Goal: Task Accomplishment & Management: Use online tool/utility

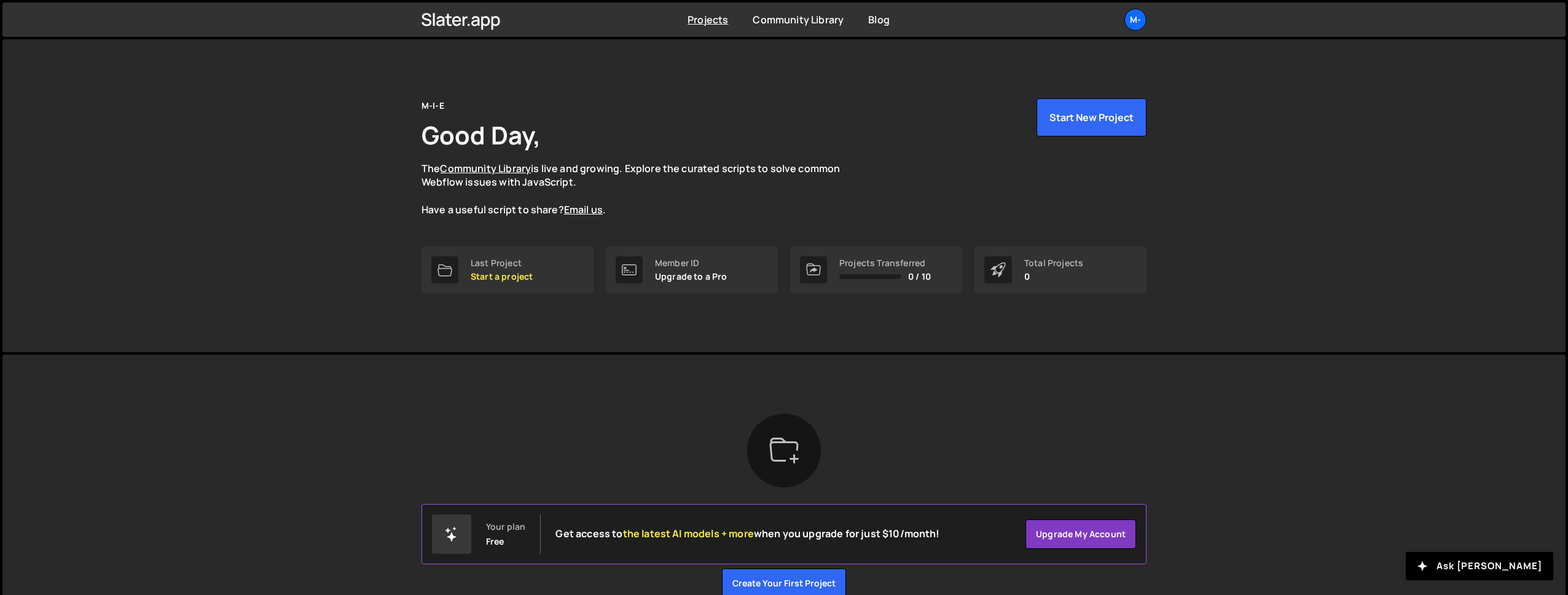
click at [809, 49] on div "M-I-E Good Day, The Community Library is live and growing. Explore the curated …" at bounding box center [784, 196] width 762 height 313
click at [467, 21] on icon at bounding box center [461, 19] width 79 height 21
click at [1066, 123] on button "Start New Project" at bounding box center [1092, 117] width 110 height 38
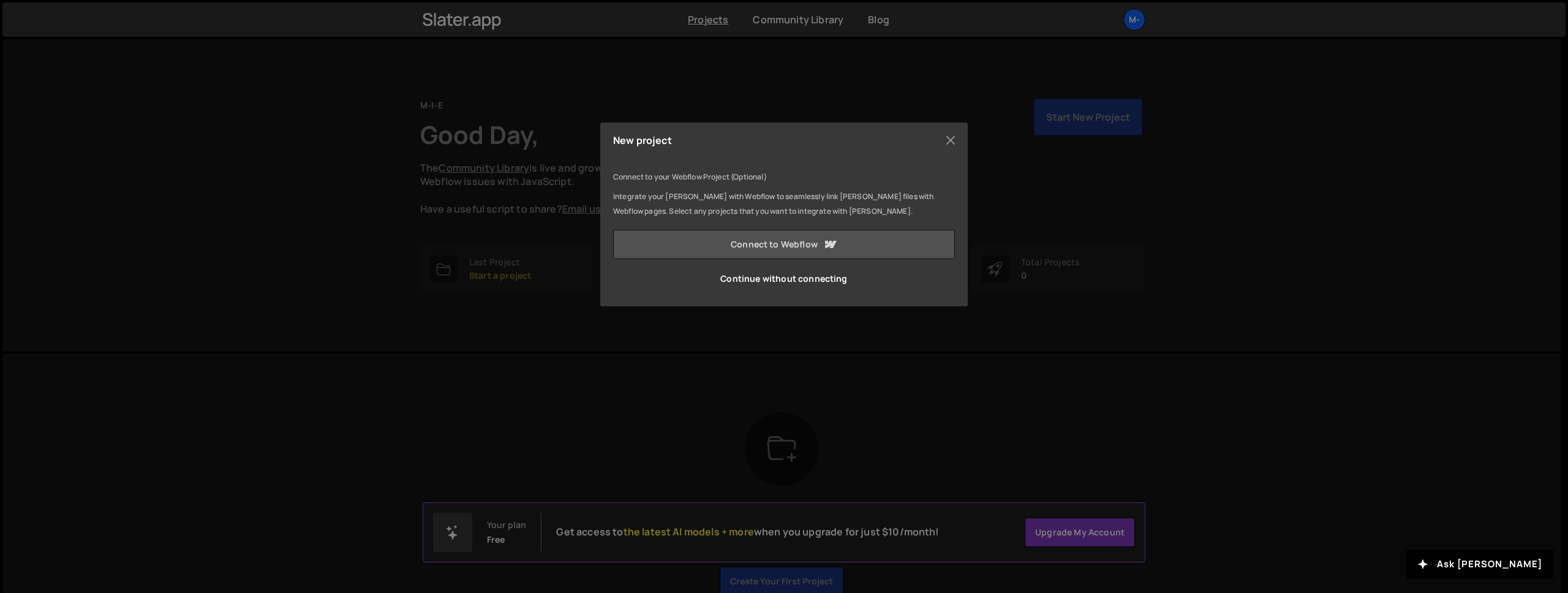
click at [756, 246] on link "Connect to Webflow" at bounding box center [784, 244] width 342 height 29
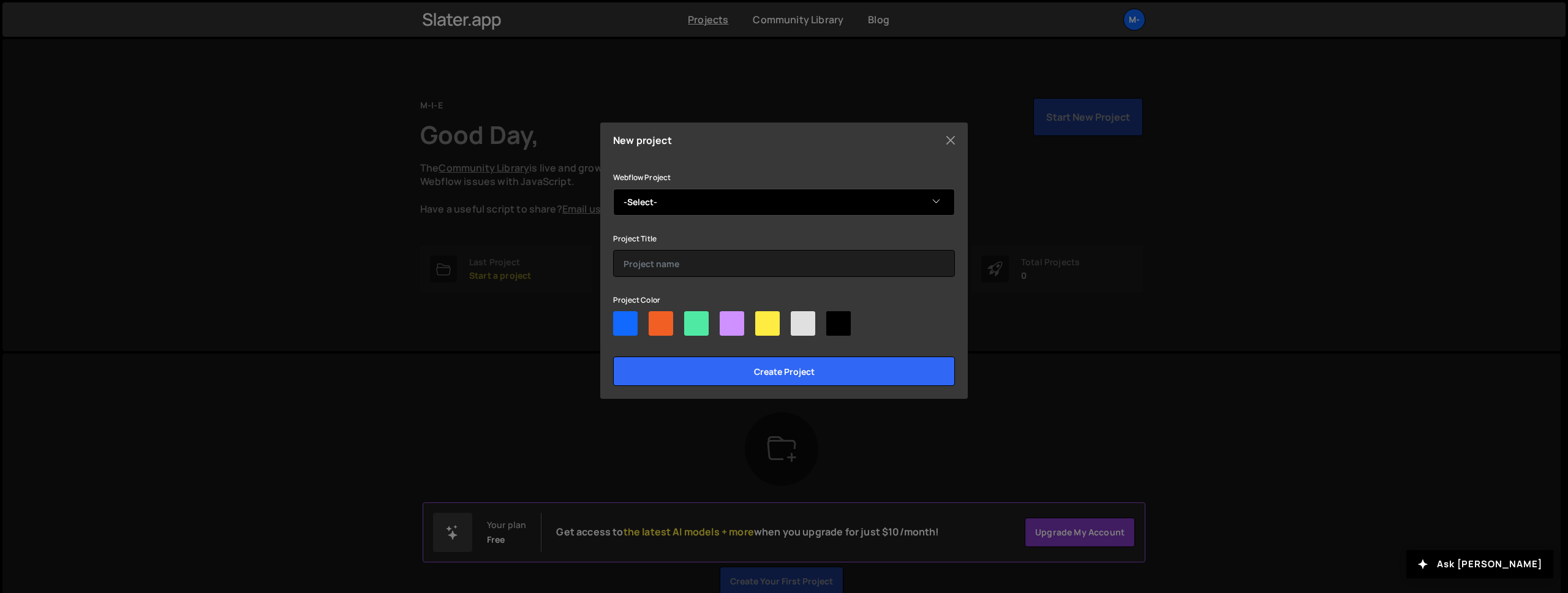
click at [748, 200] on select "-Select- Made in Evolve" at bounding box center [784, 202] width 342 height 27
select select "68b55abdec0d2d0e60bc766c"
click at [613, 189] on select "-Select- Made in Evolve" at bounding box center [784, 202] width 342 height 27
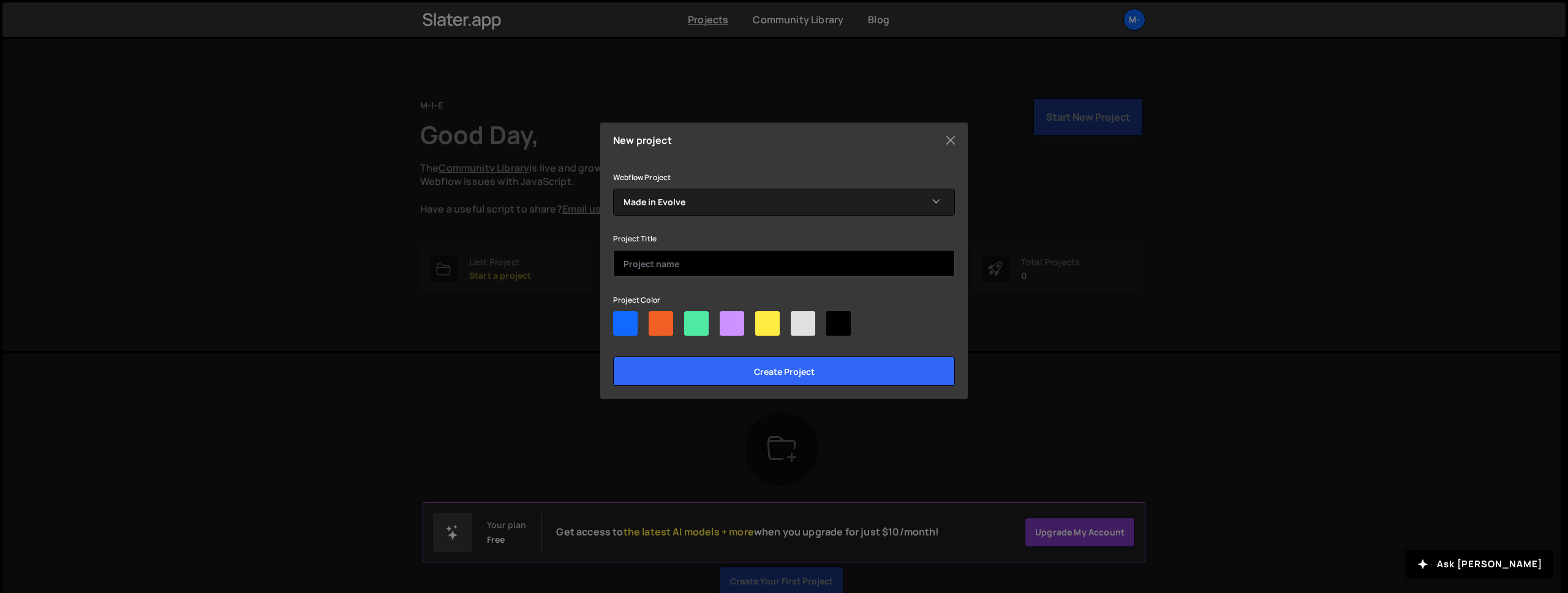
click at [670, 259] on input "text" at bounding box center [784, 263] width 342 height 27
type input "Made in Evolve Website"
click at [694, 322] on div at bounding box center [696, 323] width 25 height 25
click at [692, 319] on input"] "radio" at bounding box center [688, 315] width 8 height 8
radio input"] "true"
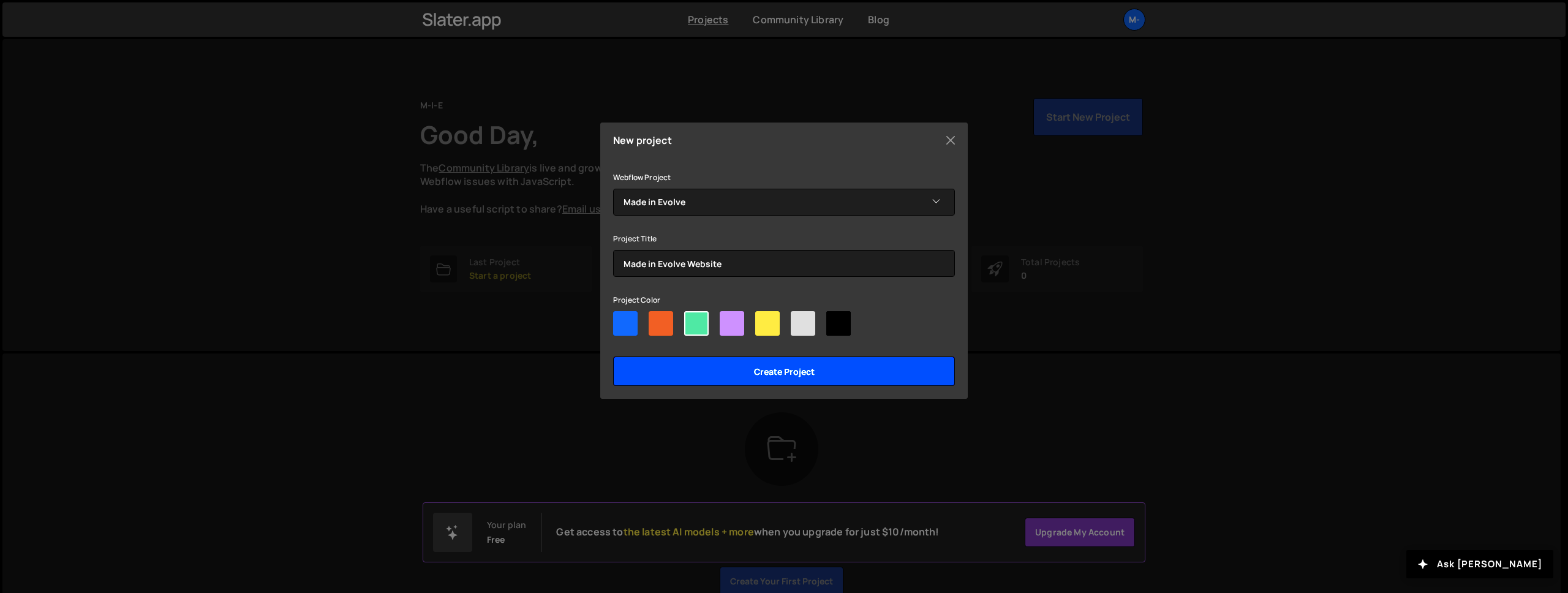
click at [711, 376] on input "Create project" at bounding box center [784, 371] width 342 height 29
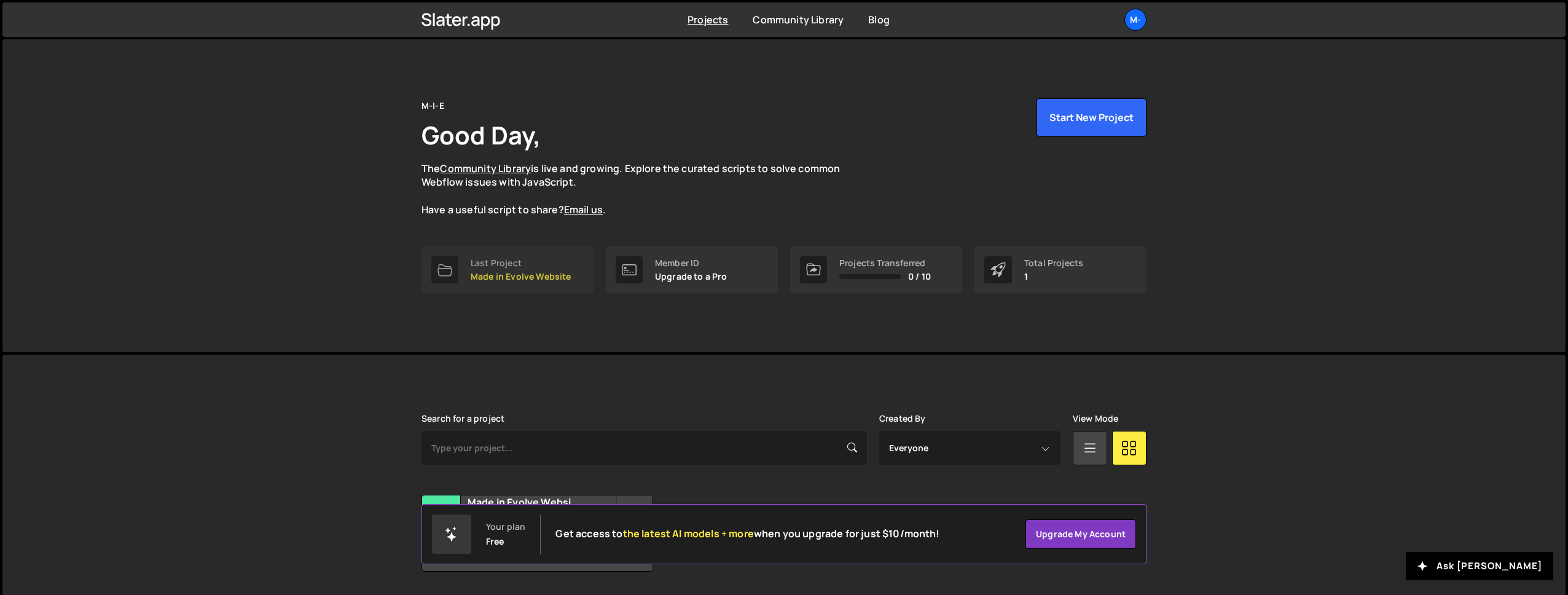
click at [533, 276] on p "Made in Evolve Website" at bounding box center [521, 276] width 101 height 10
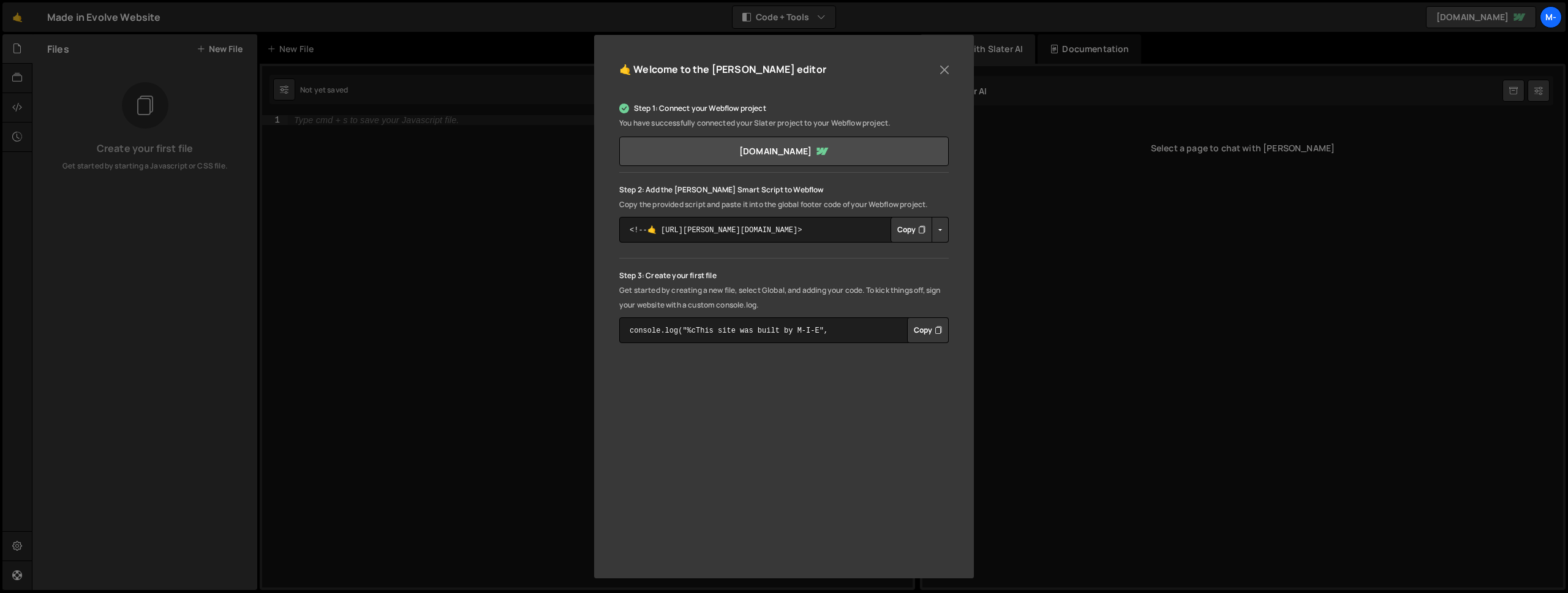
scroll to position [104, 0]
click at [943, 71] on button "Close" at bounding box center [944, 68] width 18 height 18
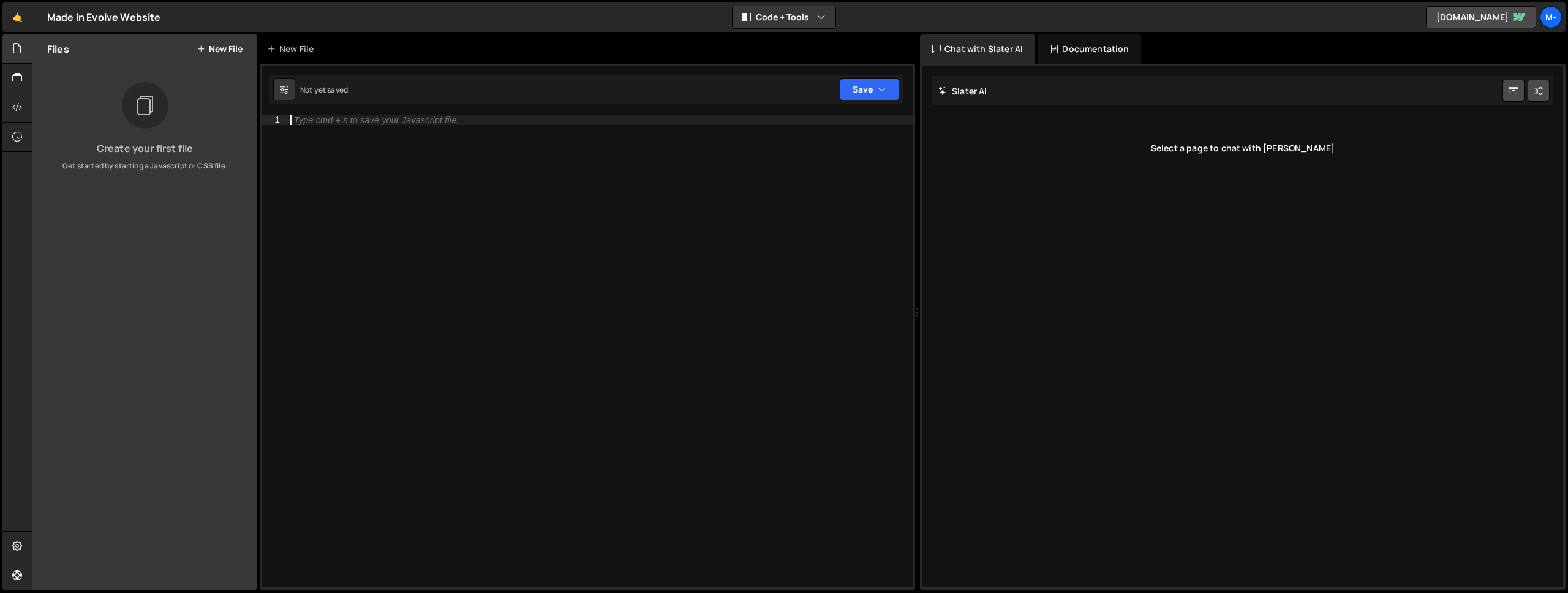
click at [548, 132] on div "Type cmd + s to save your Javascript file." at bounding box center [600, 361] width 625 height 492
paste textarea "});"
type textarea "});"
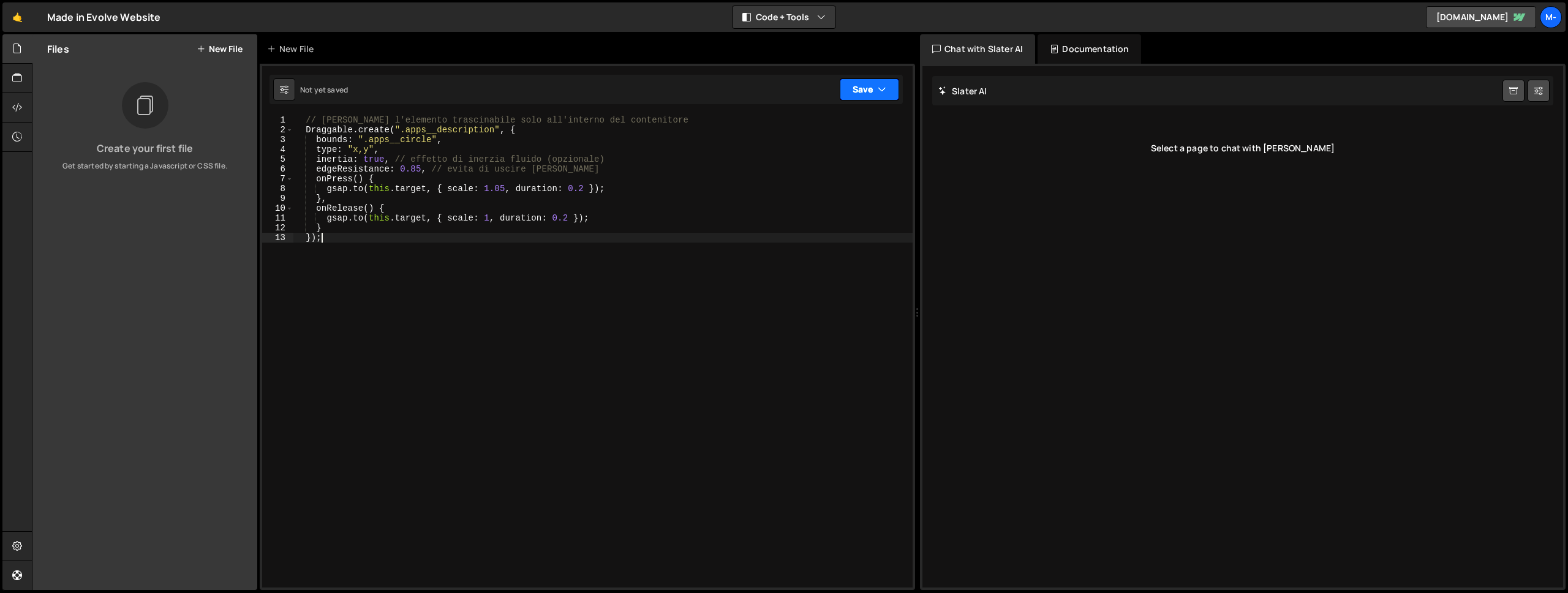
click at [856, 92] on button "Save" at bounding box center [869, 89] width 59 height 22
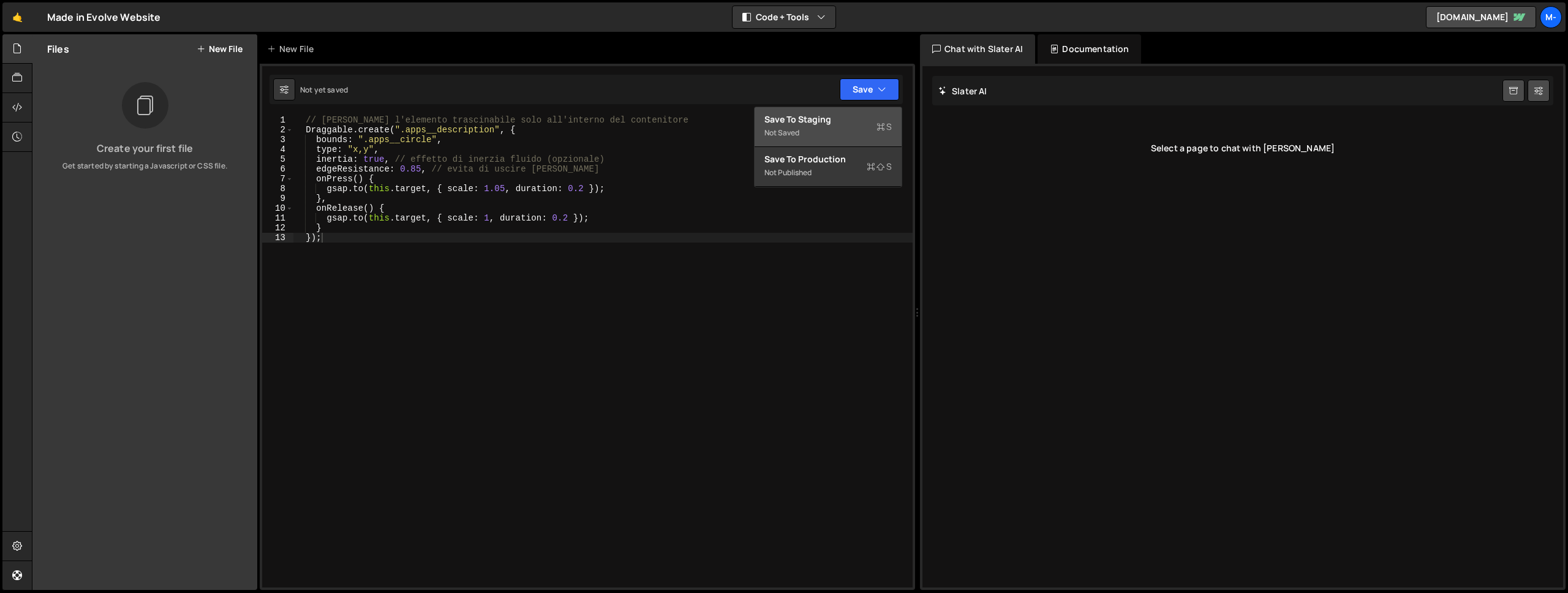
click at [794, 134] on div "Not saved" at bounding box center [828, 132] width 128 height 15
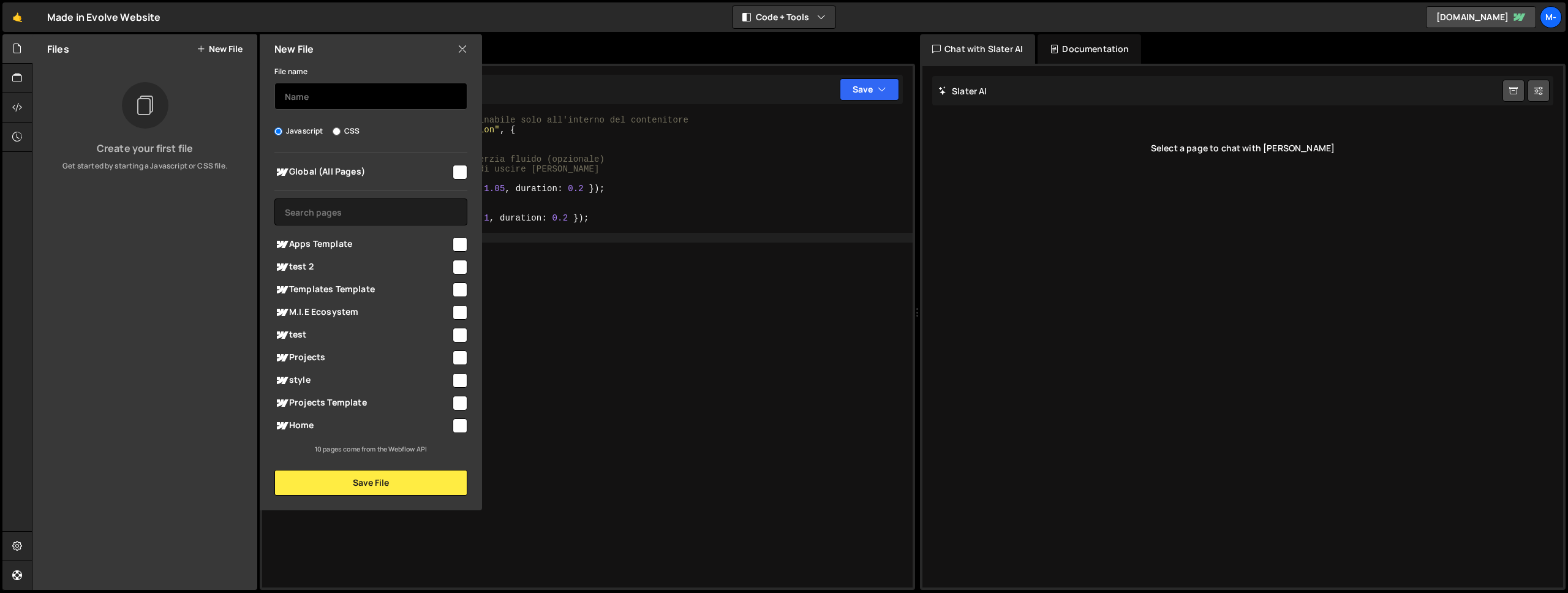
click at [373, 95] on input "text" at bounding box center [370, 96] width 193 height 27
type input "Draggable Winfow"
click at [460, 313] on input "checkbox" at bounding box center [459, 312] width 15 height 15
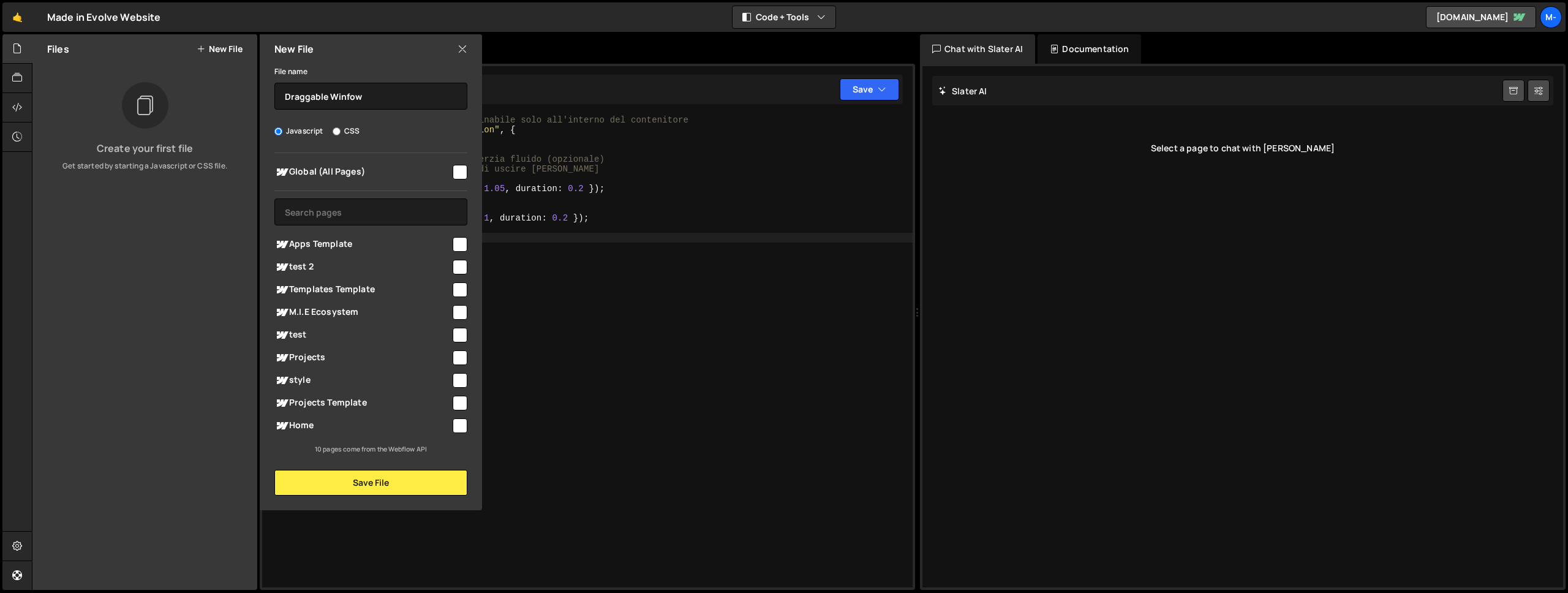
checkbox input "true"
click at [426, 472] on button "Save File" at bounding box center [370, 482] width 193 height 25
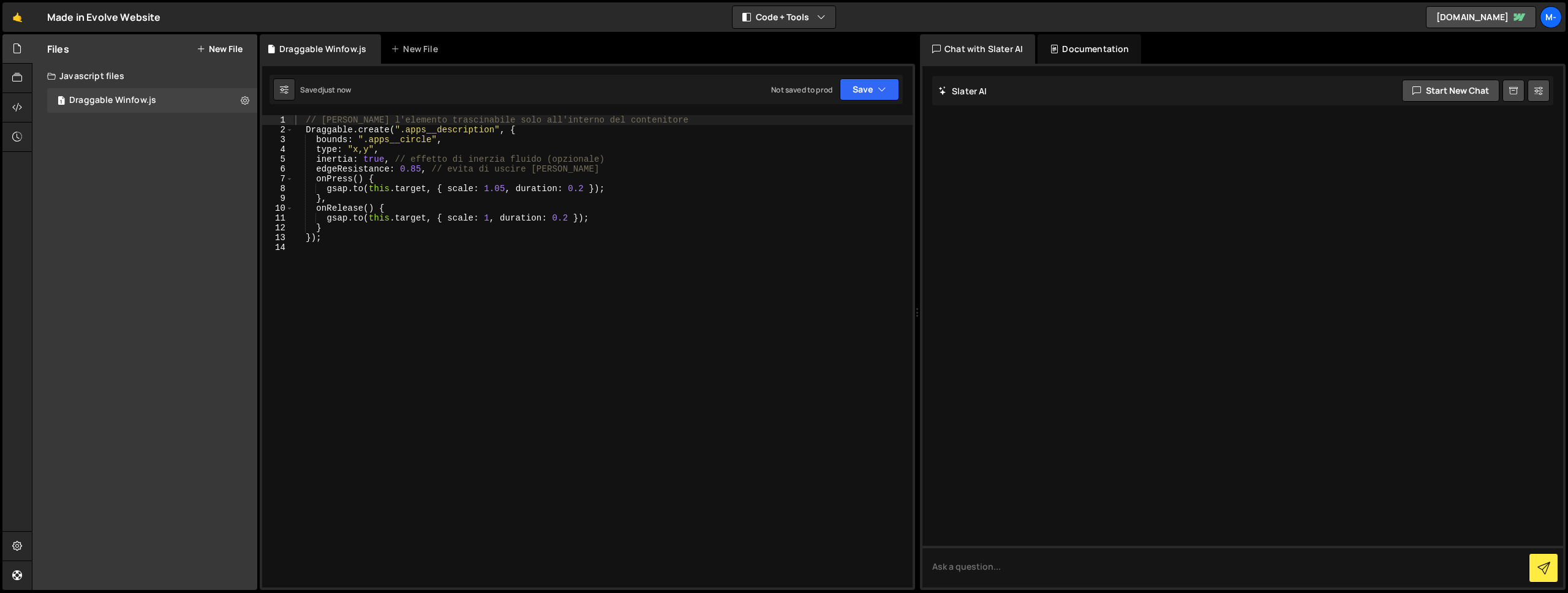
click at [742, 307] on div "// [PERSON_NAME] l'elemento trascinabile solo all'interno del contenitore Dragg…" at bounding box center [602, 361] width 620 height 492
click at [880, 86] on icon "button" at bounding box center [881, 89] width 8 height 12
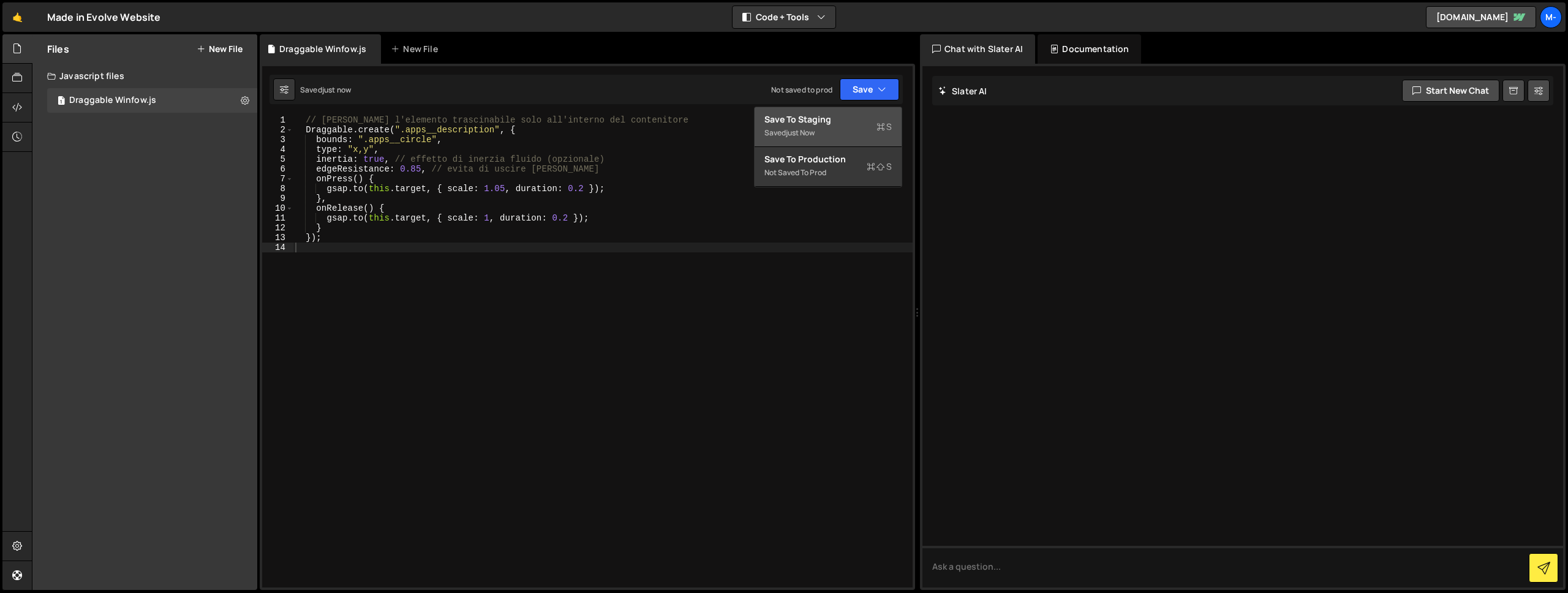
click at [836, 119] on div "Save to Staging S" at bounding box center [828, 119] width 128 height 12
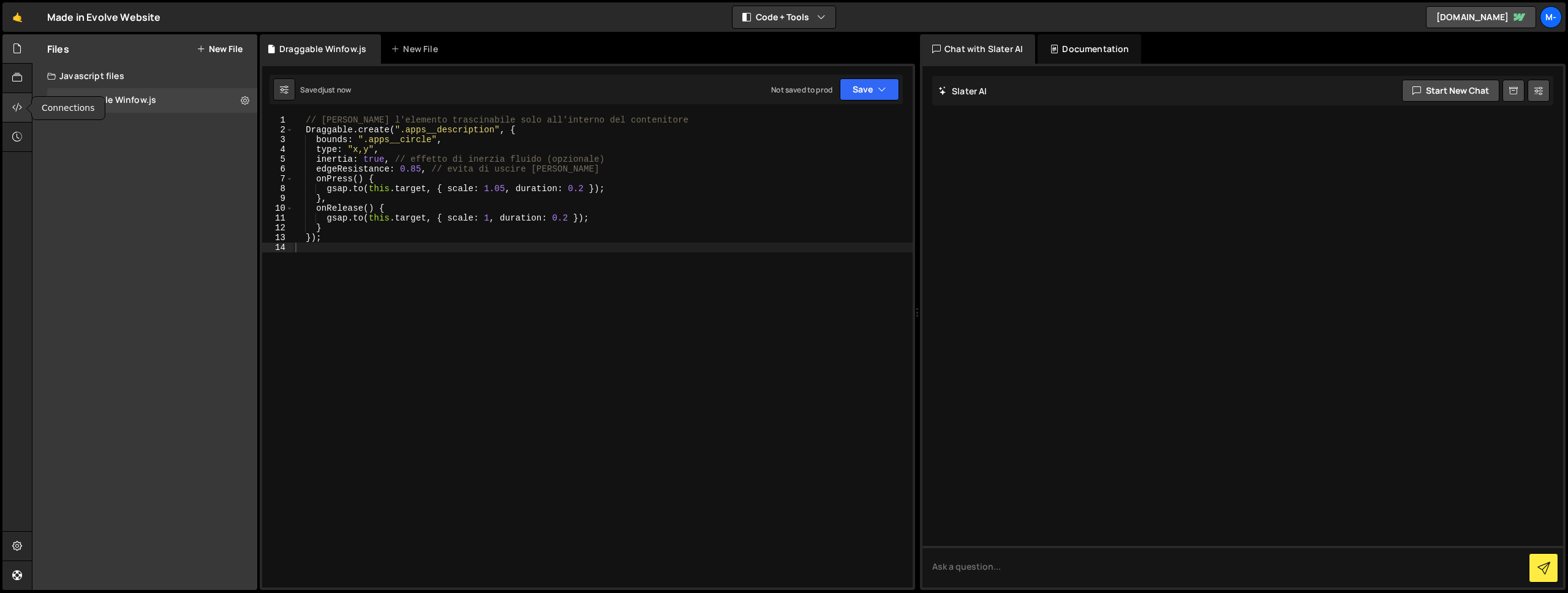
click at [14, 109] on icon at bounding box center [17, 108] width 10 height 14
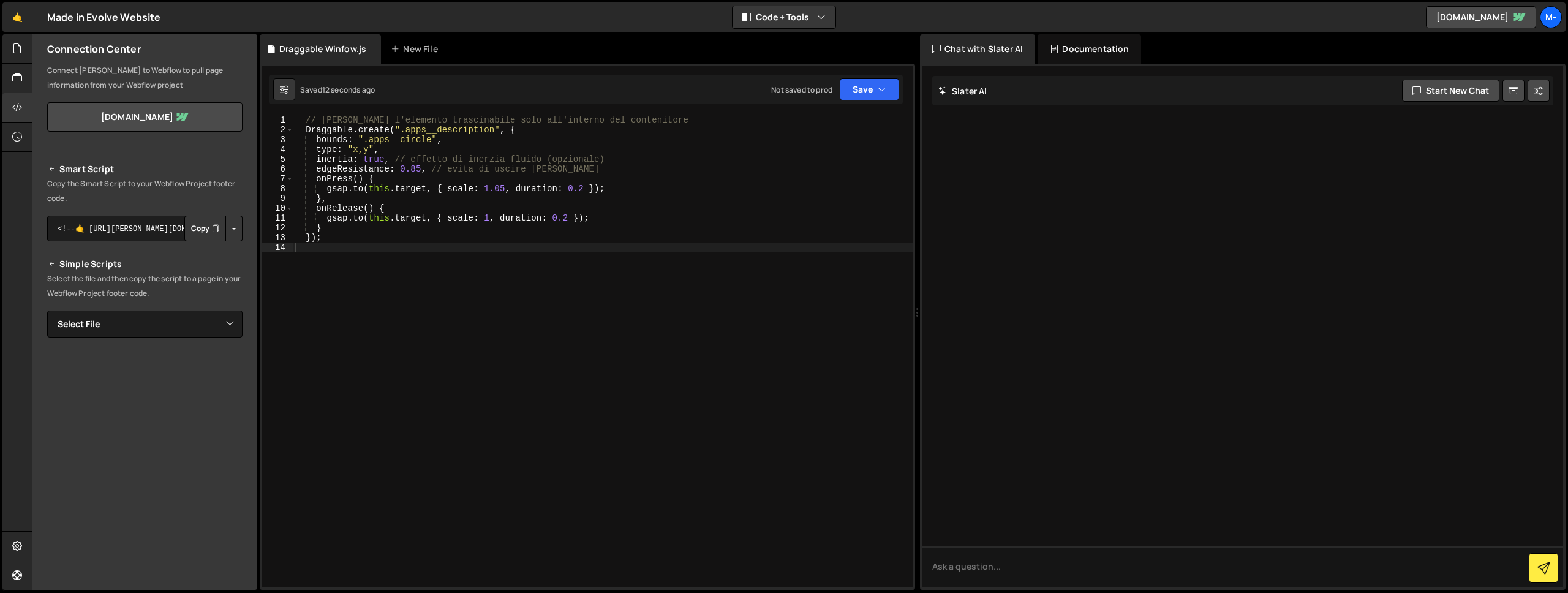
scroll to position [0, 0]
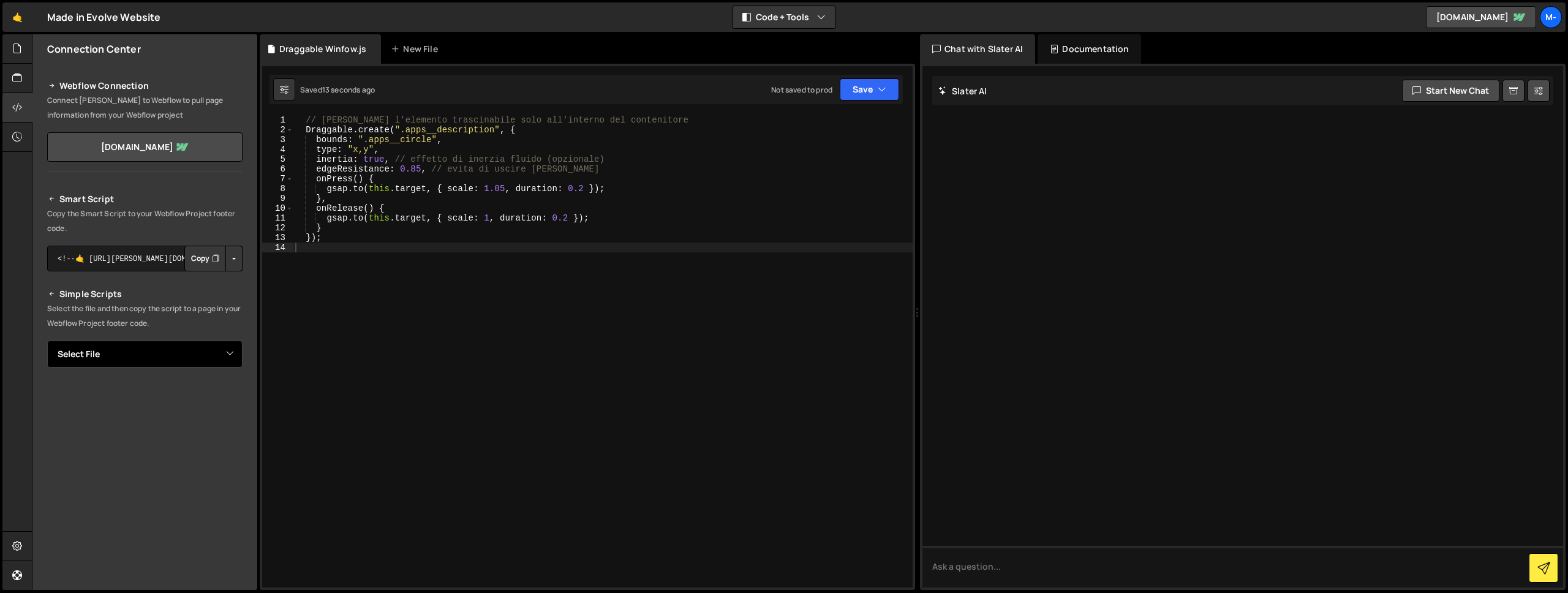
click at [187, 359] on select "Select File Draggable Winfow.js" at bounding box center [144, 353] width 195 height 27
select select "48374"
click at [47, 340] on select "Select File Draggable Winfow.js" at bounding box center [144, 353] width 195 height 27
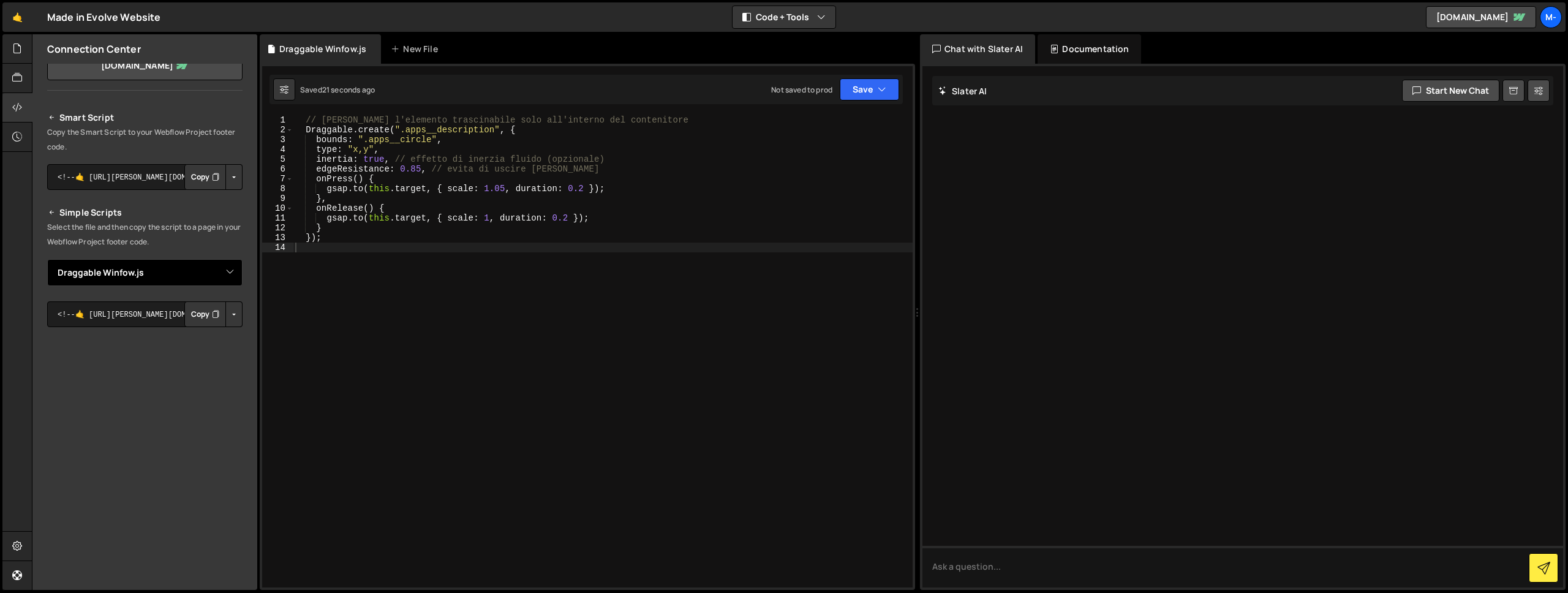
scroll to position [98, 0]
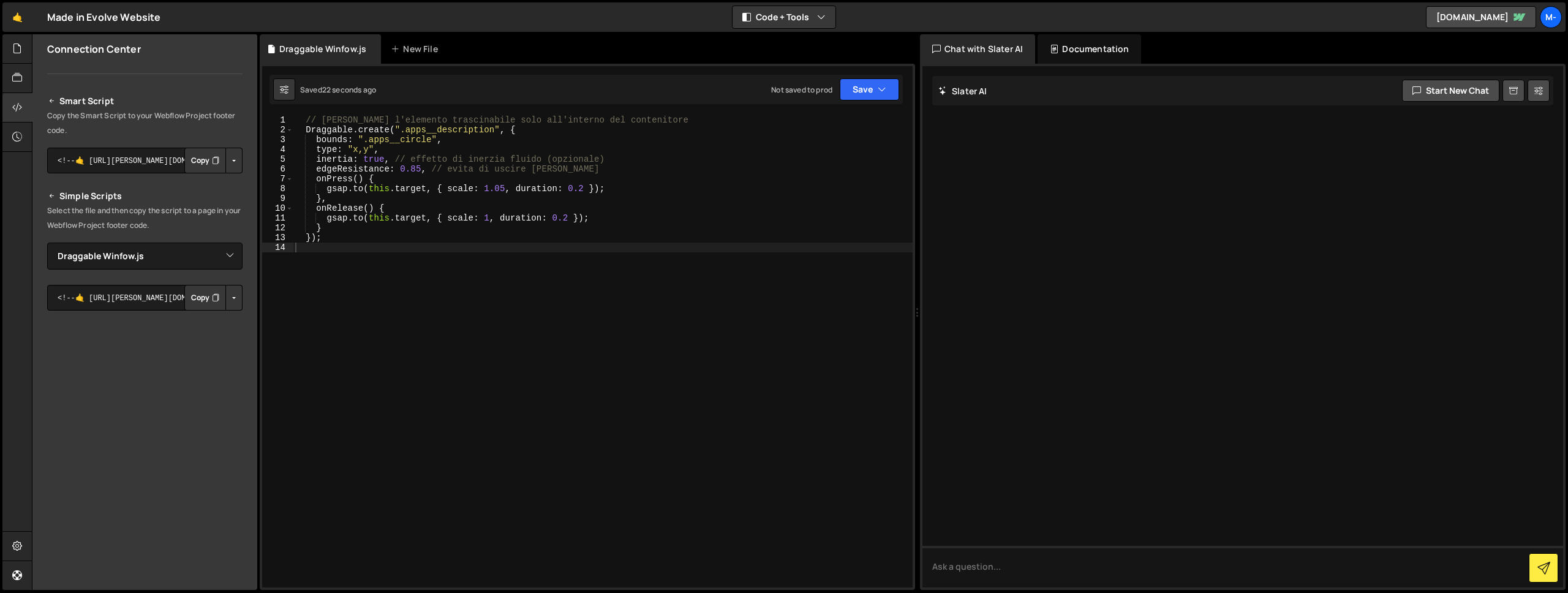
click at [196, 293] on button "Copy" at bounding box center [205, 297] width 41 height 25
click at [484, 195] on div "// [PERSON_NAME] l'elemento trascinabile solo all'interno del contenitore Dragg…" at bounding box center [602, 361] width 620 height 492
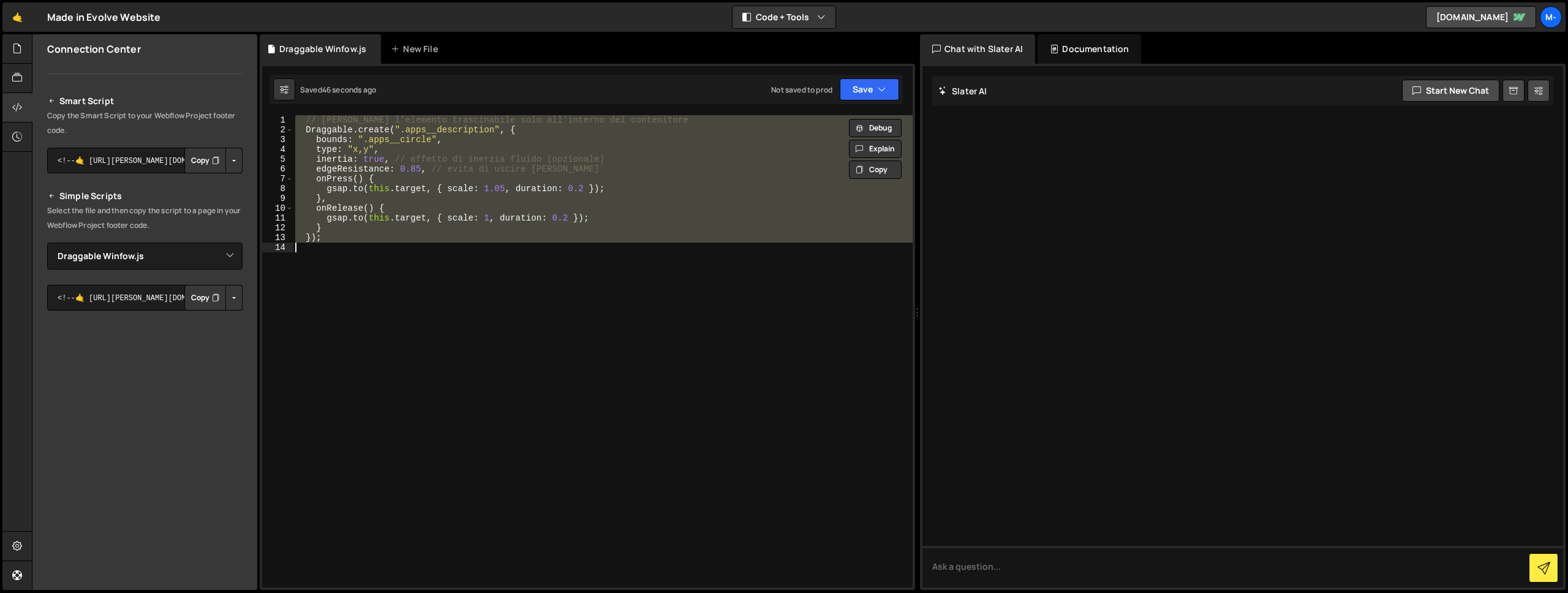
click at [749, 228] on div "// [PERSON_NAME] l'elemento trascinabile solo all'interno del contenitore Dragg…" at bounding box center [602, 351] width 620 height 472
type textarea "}"
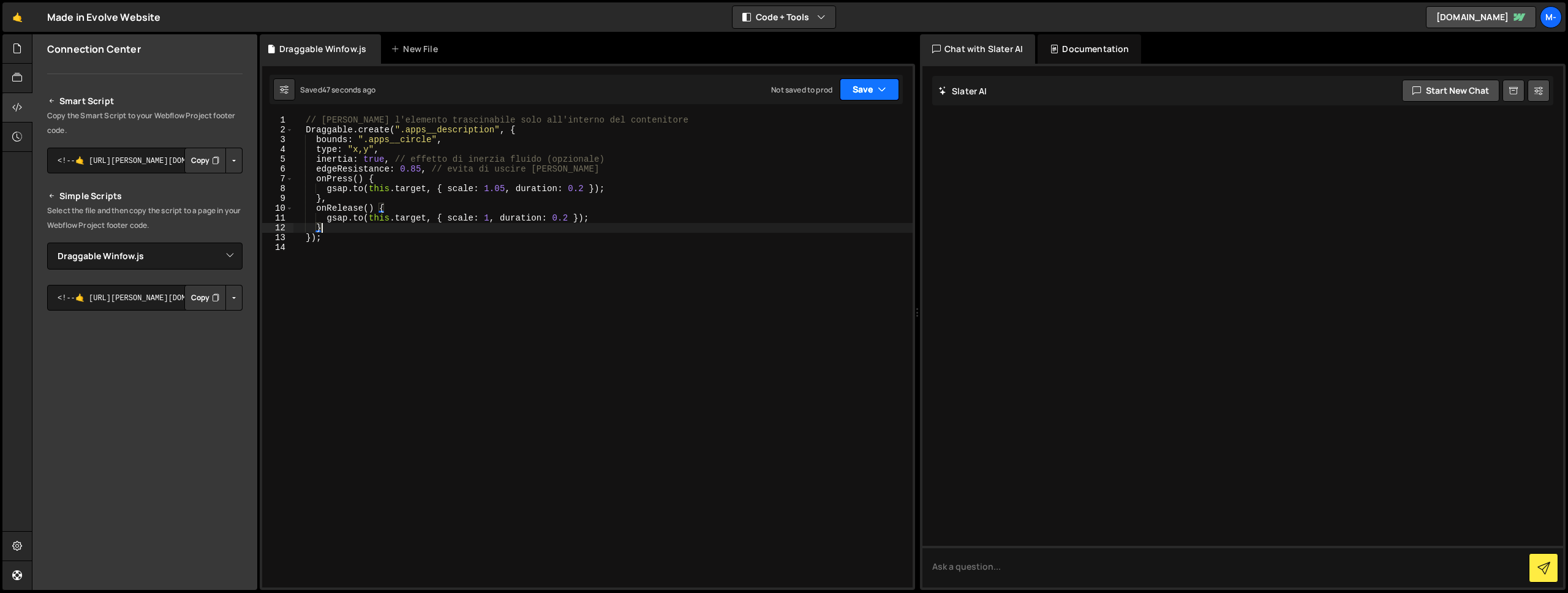
click at [883, 88] on icon "button" at bounding box center [881, 89] width 8 height 12
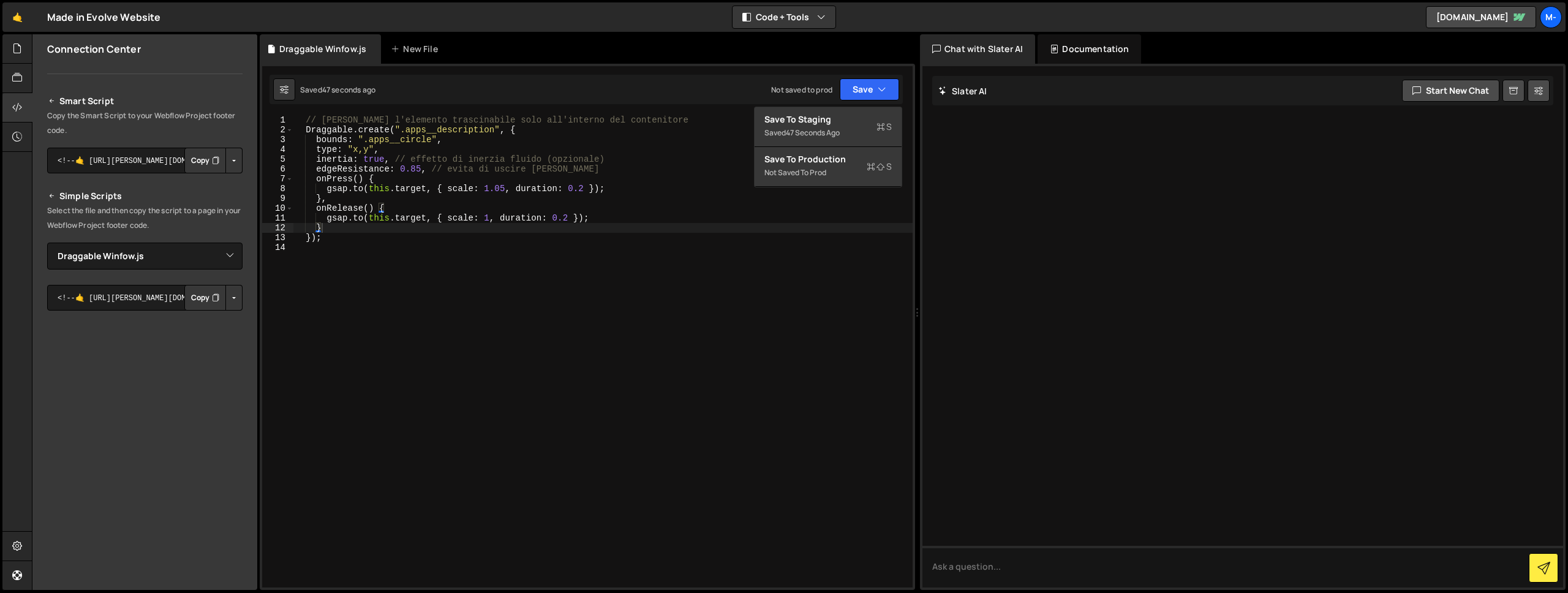
click at [717, 283] on div "// [PERSON_NAME] l'elemento trascinabile solo all'interno del contenitore Dragg…" at bounding box center [602, 361] width 620 height 492
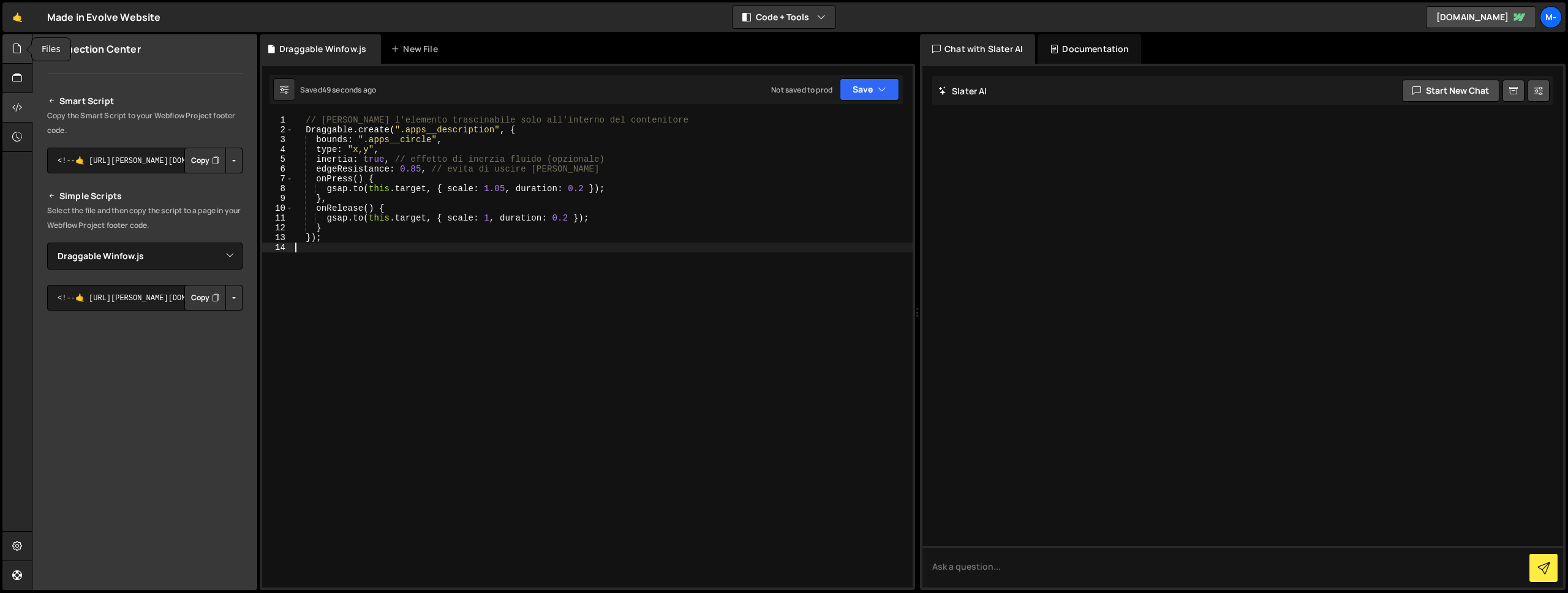
click at [18, 55] on icon at bounding box center [17, 48] width 10 height 14
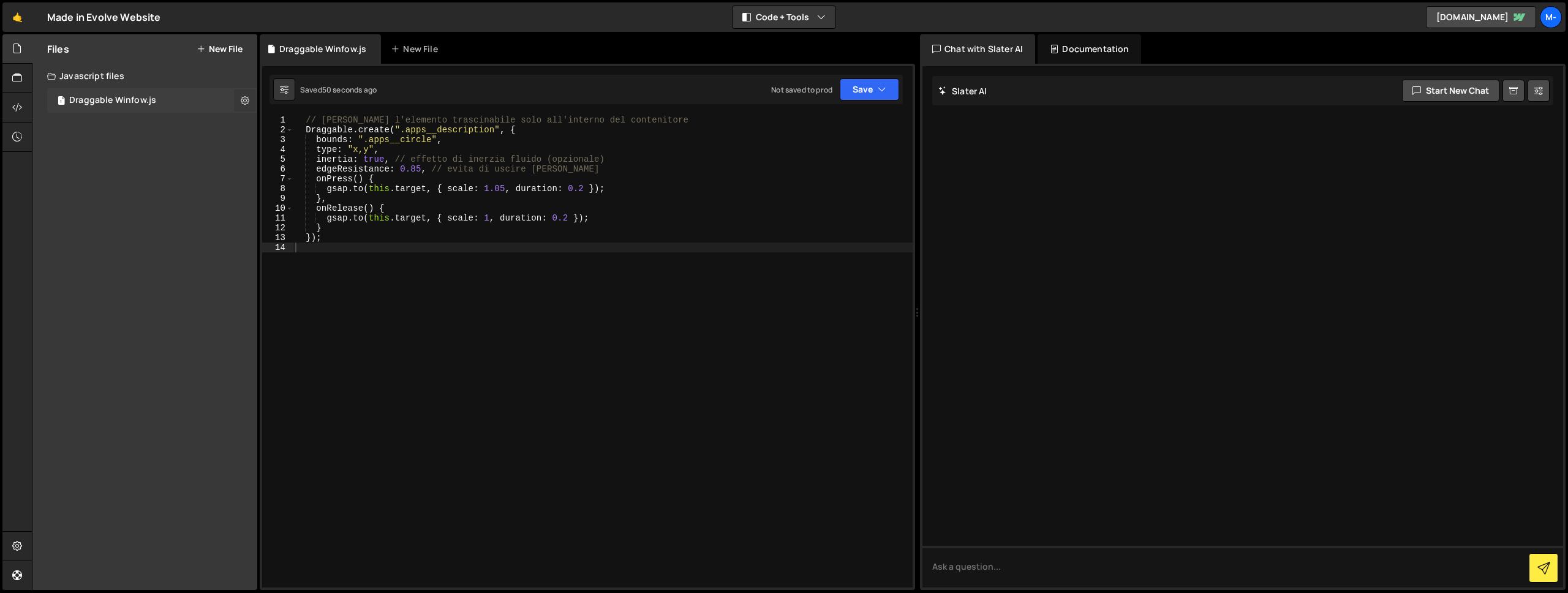
click at [247, 99] on icon at bounding box center [244, 100] width 8 height 12
click at [278, 170] on button "Delete File" at bounding box center [320, 175] width 120 height 25
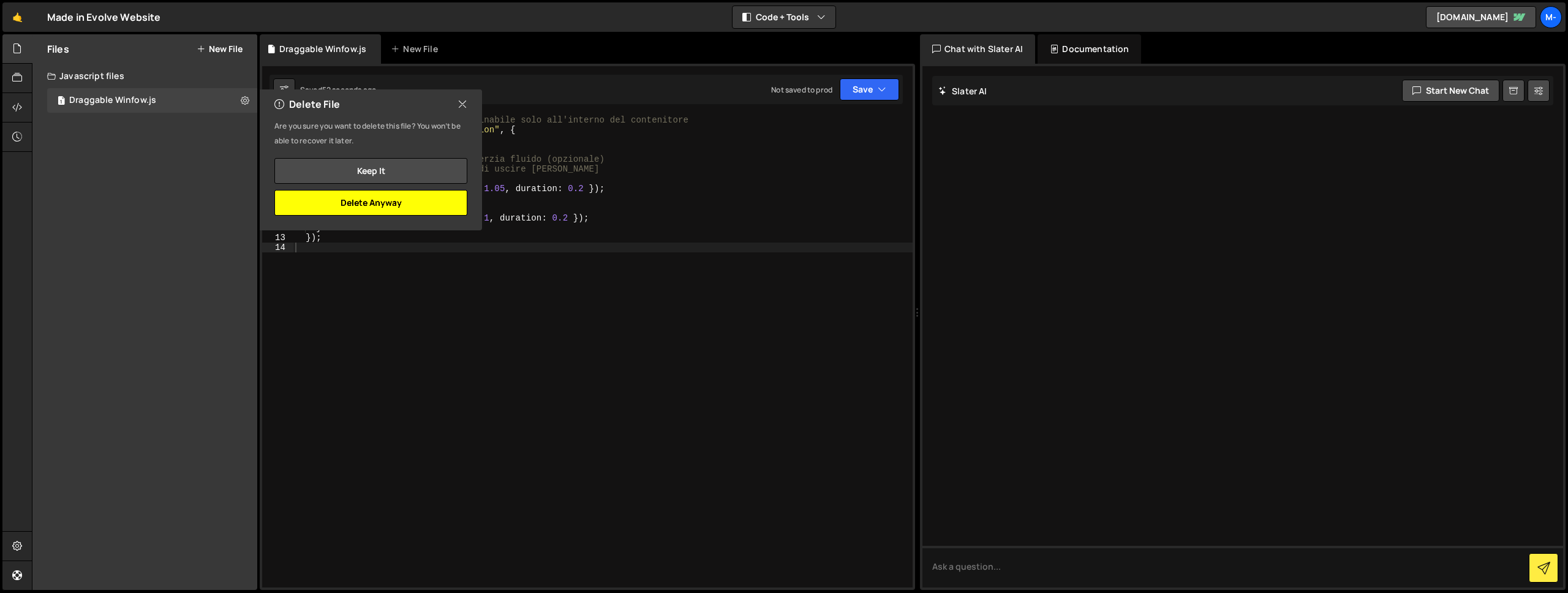
click at [400, 196] on button "Delete Anyway" at bounding box center [370, 202] width 193 height 25
checkbox input "false"
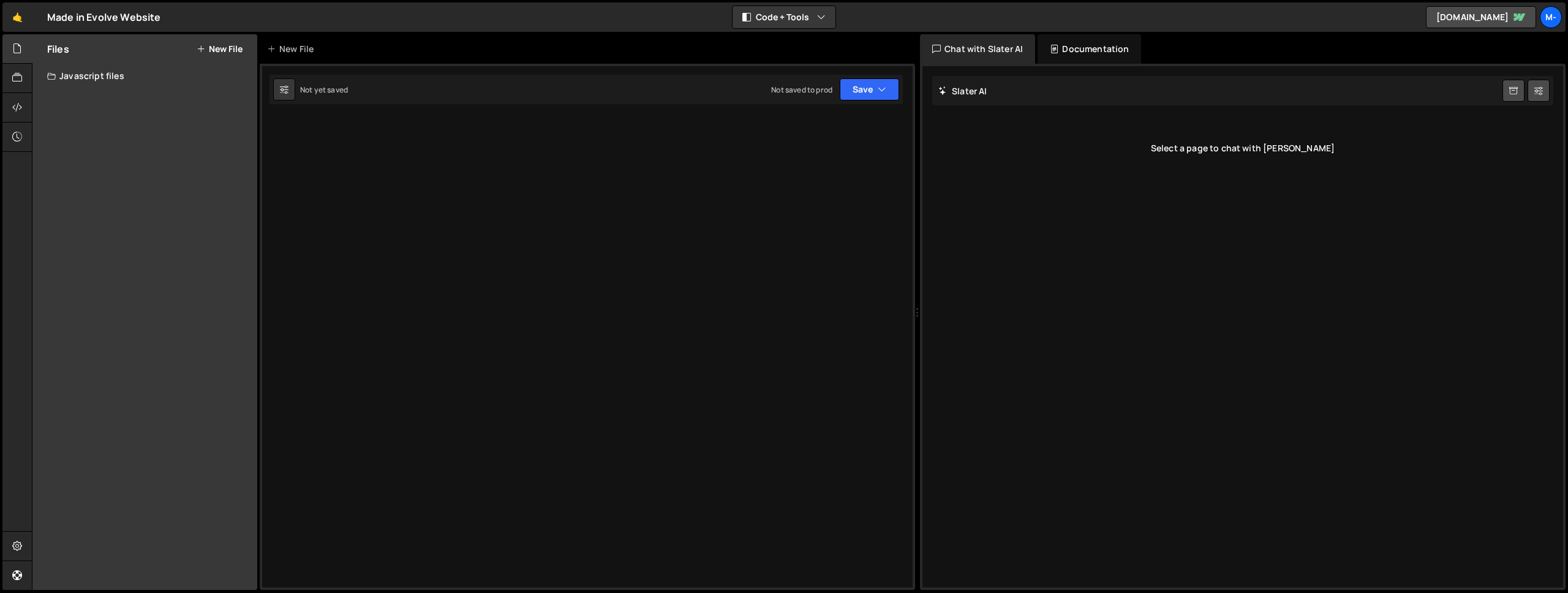
click at [362, 101] on div "Not yet saved Not saved to prod Upgrade to Edit Save Save to Staging S Not yet …" at bounding box center [586, 89] width 633 height 29
click at [366, 177] on div "Type cmd + s to save your Javascript file. XXXXXXXXXXXXXXXXXXXXXXXXXXXXXXXXXXXX…" at bounding box center [587, 326] width 655 height 526
click at [286, 53] on div "New File" at bounding box center [293, 49] width 51 height 12
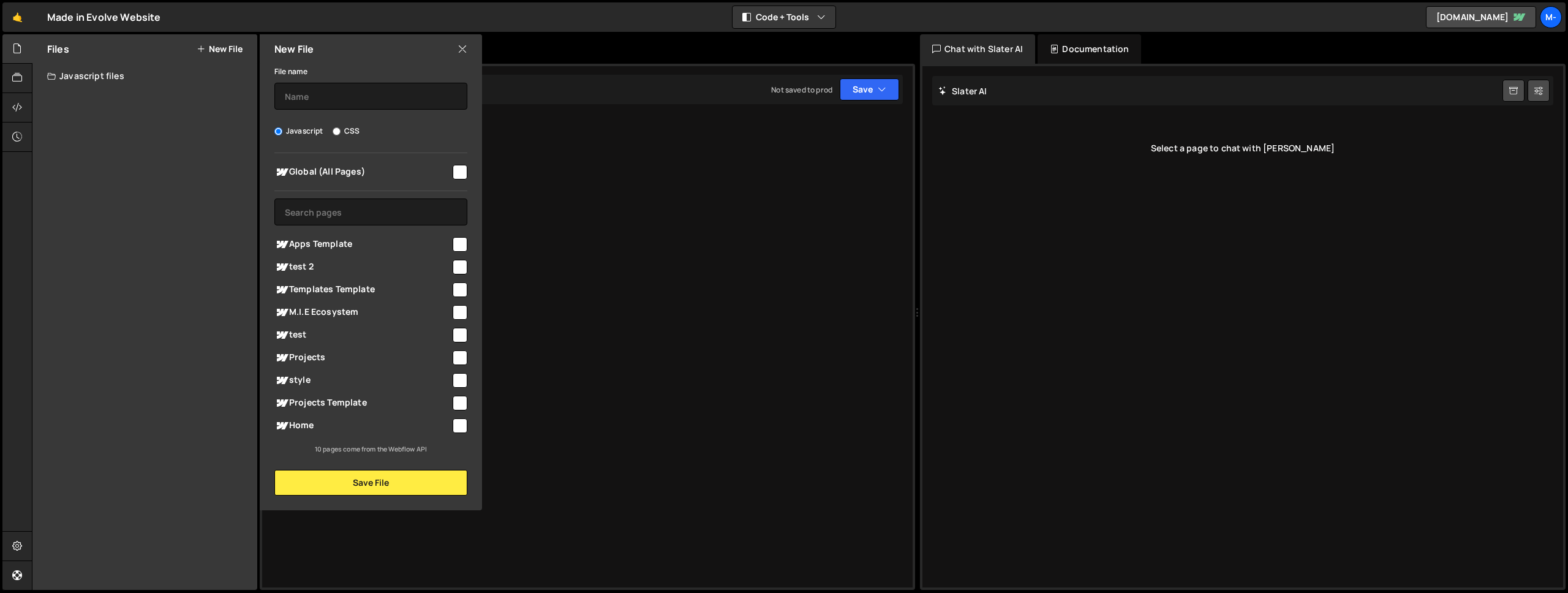
click at [459, 171] on input "checkbox" at bounding box center [459, 171] width 15 height 15
checkbox input "true"
click at [330, 101] on input "text" at bounding box center [370, 96] width 193 height 27
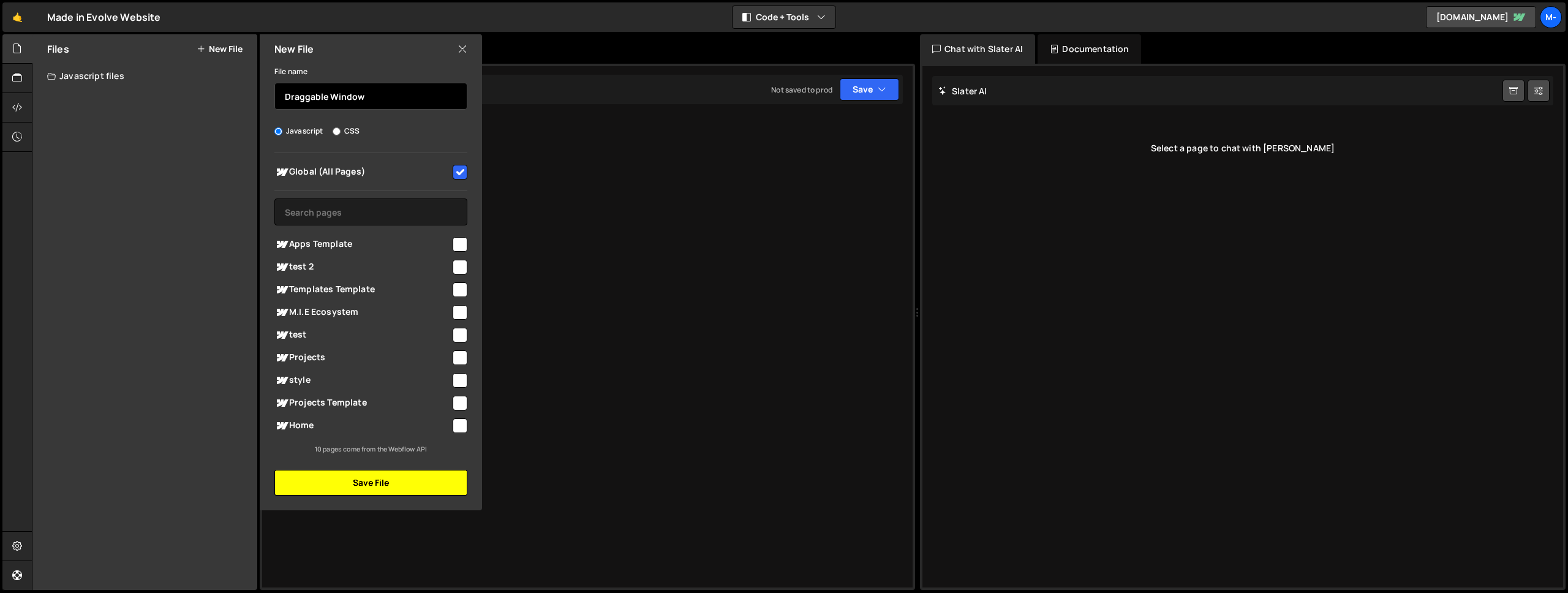
type input "Draggable Window"
click at [400, 472] on button "Save File" at bounding box center [370, 482] width 193 height 25
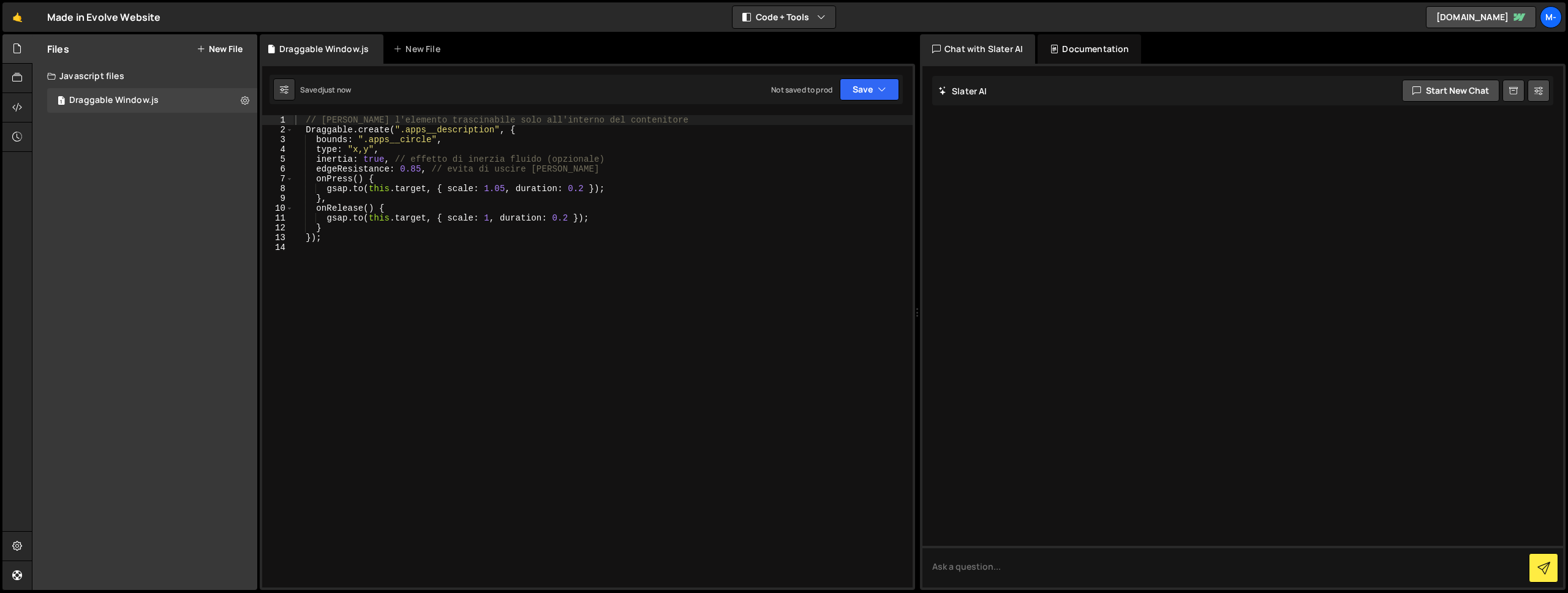
click at [542, 360] on div "// [PERSON_NAME] l'elemento trascinabile solo all'interno del contenitore Dragg…" at bounding box center [602, 361] width 620 height 492
click at [686, 211] on div "// [PERSON_NAME] l'elemento trascinabile solo all'interno del contenitore Dragg…" at bounding box center [602, 361] width 620 height 492
type textarea "onRelease() {"
click at [243, 101] on icon at bounding box center [244, 100] width 8 height 12
type input "Draggable Window"
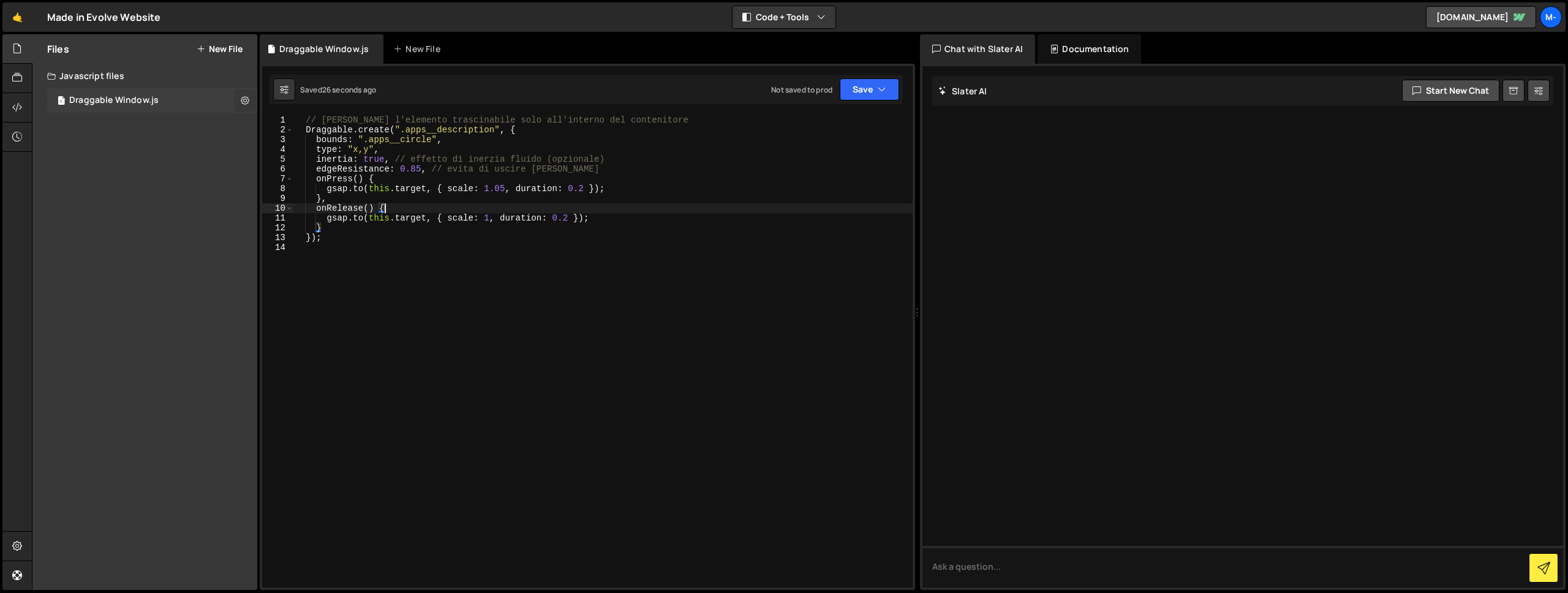
radio input "true"
click at [307, 122] on button "Edit File Settings" at bounding box center [320, 126] width 120 height 25
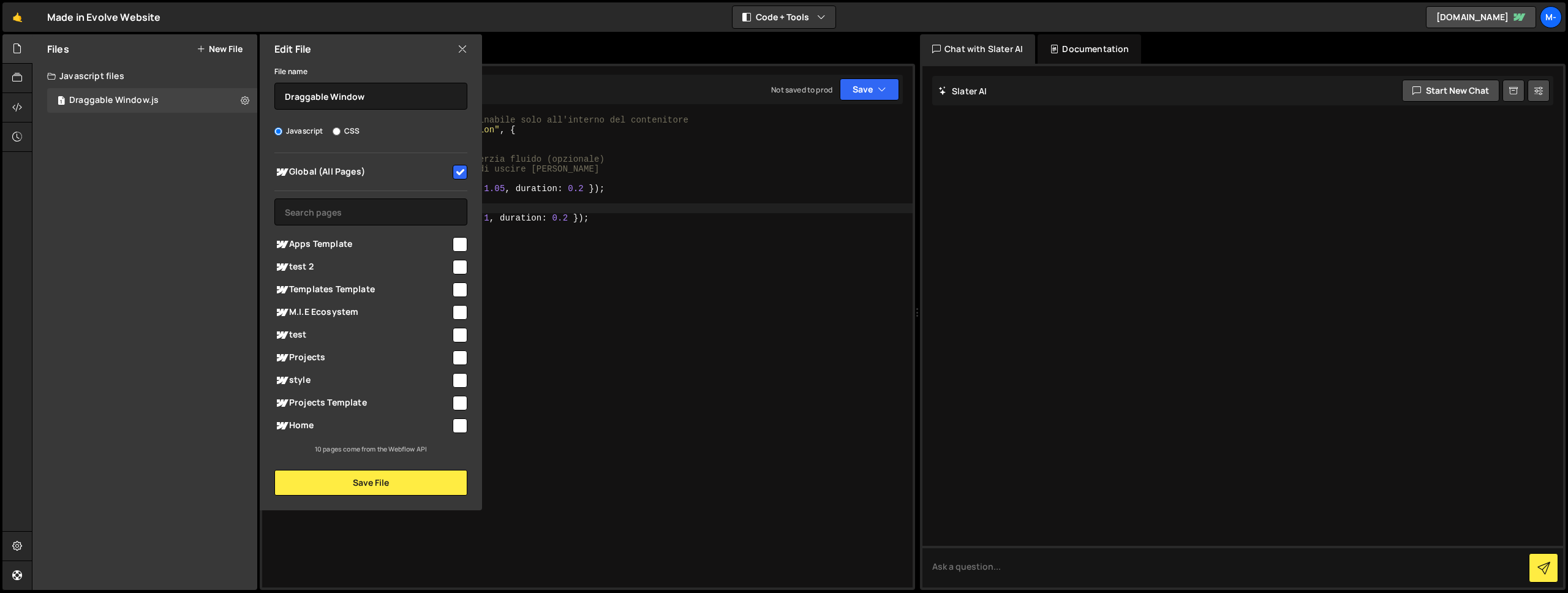
click at [459, 174] on input "checkbox" at bounding box center [459, 171] width 15 height 15
checkbox input "false"
click at [455, 310] on input "checkbox" at bounding box center [459, 312] width 15 height 15
checkbox input "true"
click at [430, 488] on button "Save File" at bounding box center [370, 482] width 193 height 25
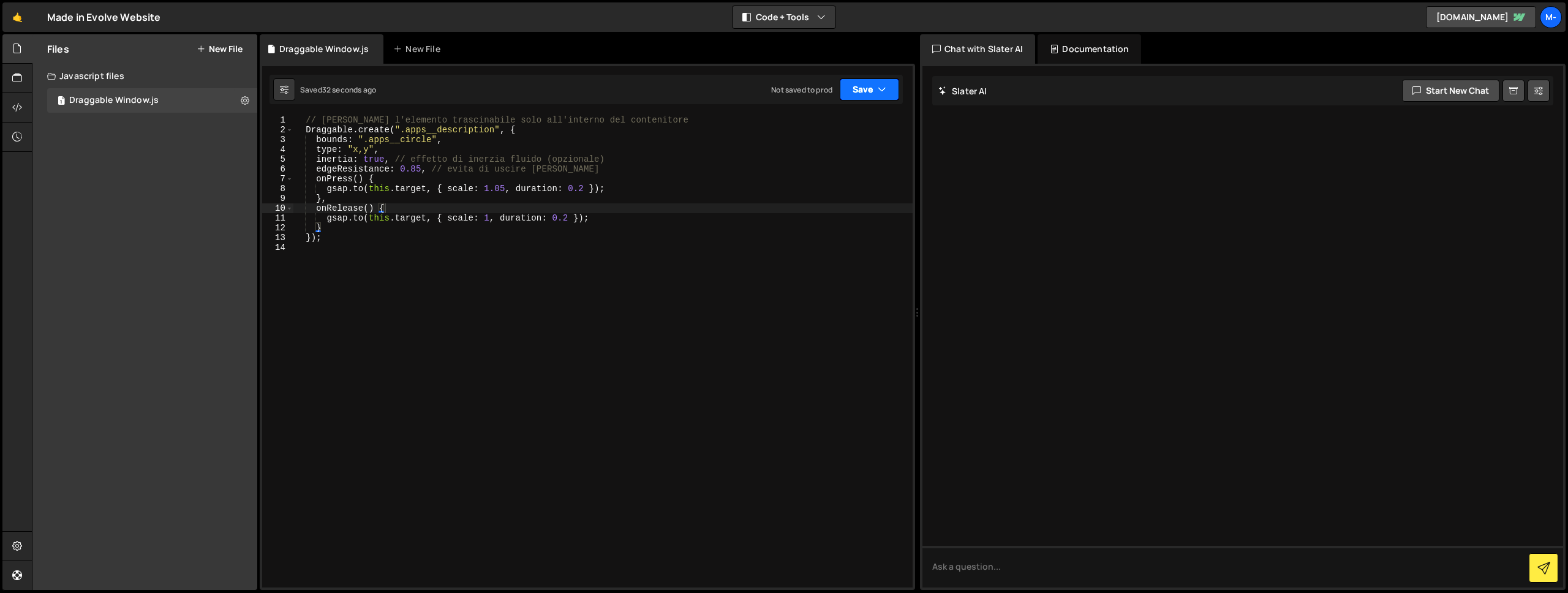
click at [847, 92] on button "Save" at bounding box center [869, 89] width 59 height 22
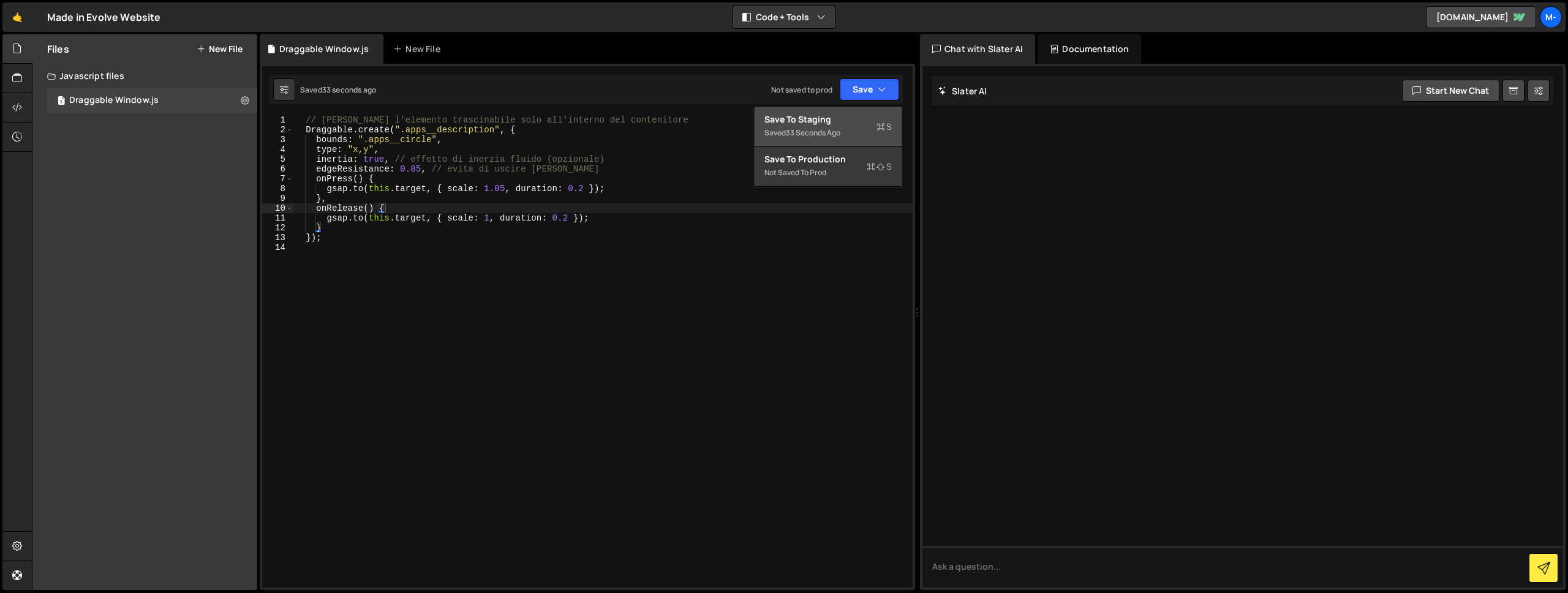
click at [834, 131] on div "33 seconds ago" at bounding box center [813, 133] width 55 height 11
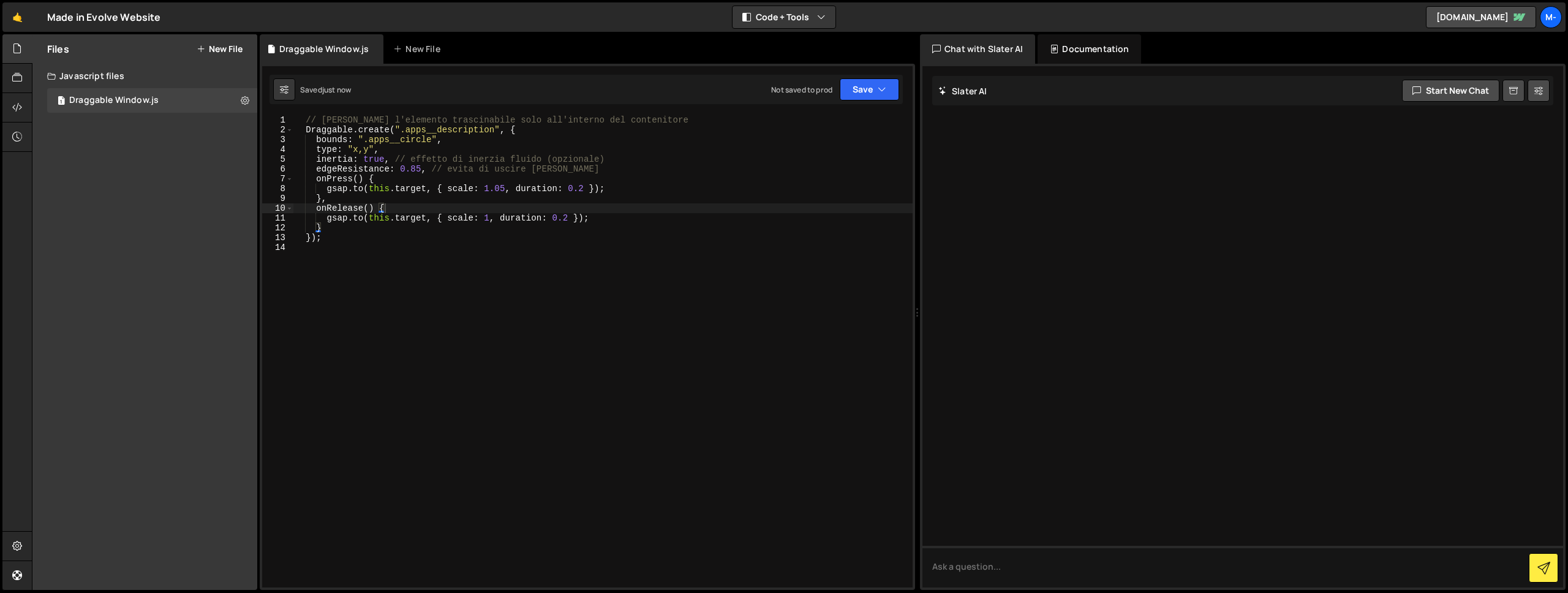
click at [797, 310] on div "// [PERSON_NAME] l'elemento trascinabile solo all'interno del contenitore Dragg…" at bounding box center [602, 361] width 620 height 492
click at [227, 46] on button "New File" at bounding box center [220, 48] width 46 height 10
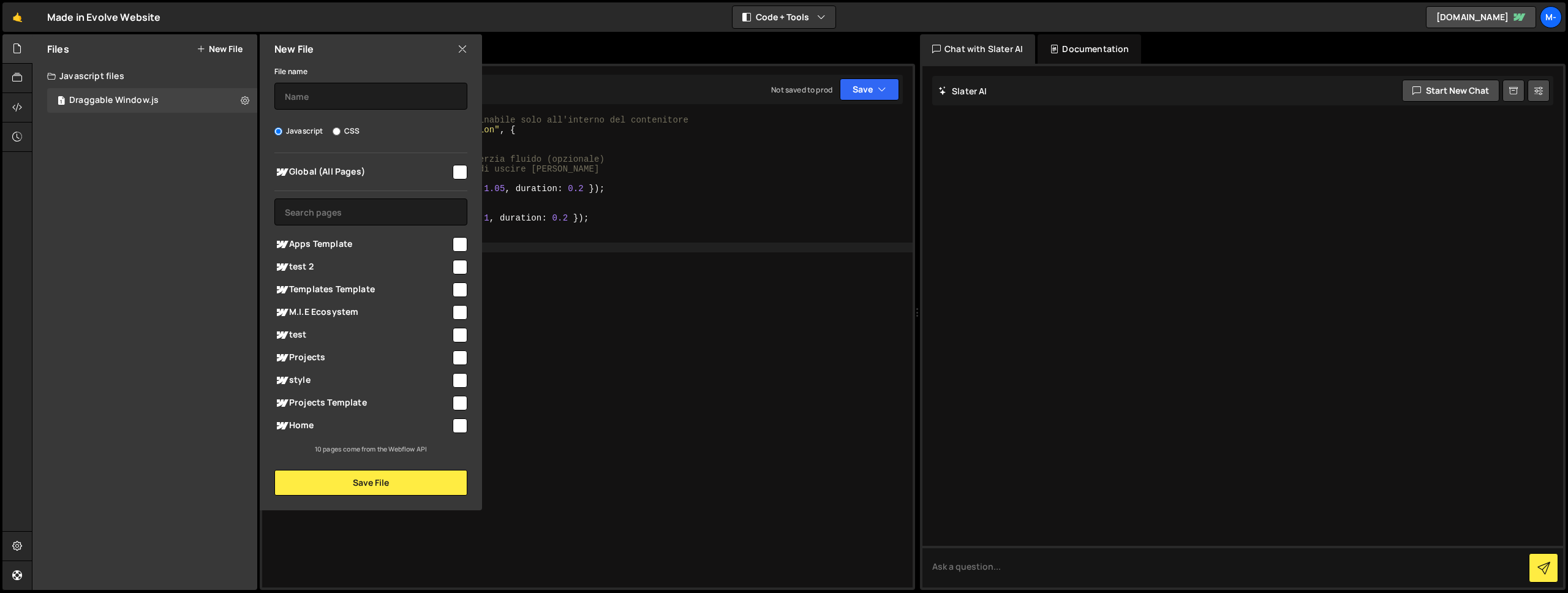
click at [459, 310] on input "checkbox" at bounding box center [459, 312] width 15 height 15
checkbox input "true"
click at [360, 104] on input "text" at bounding box center [370, 96] width 193 height 27
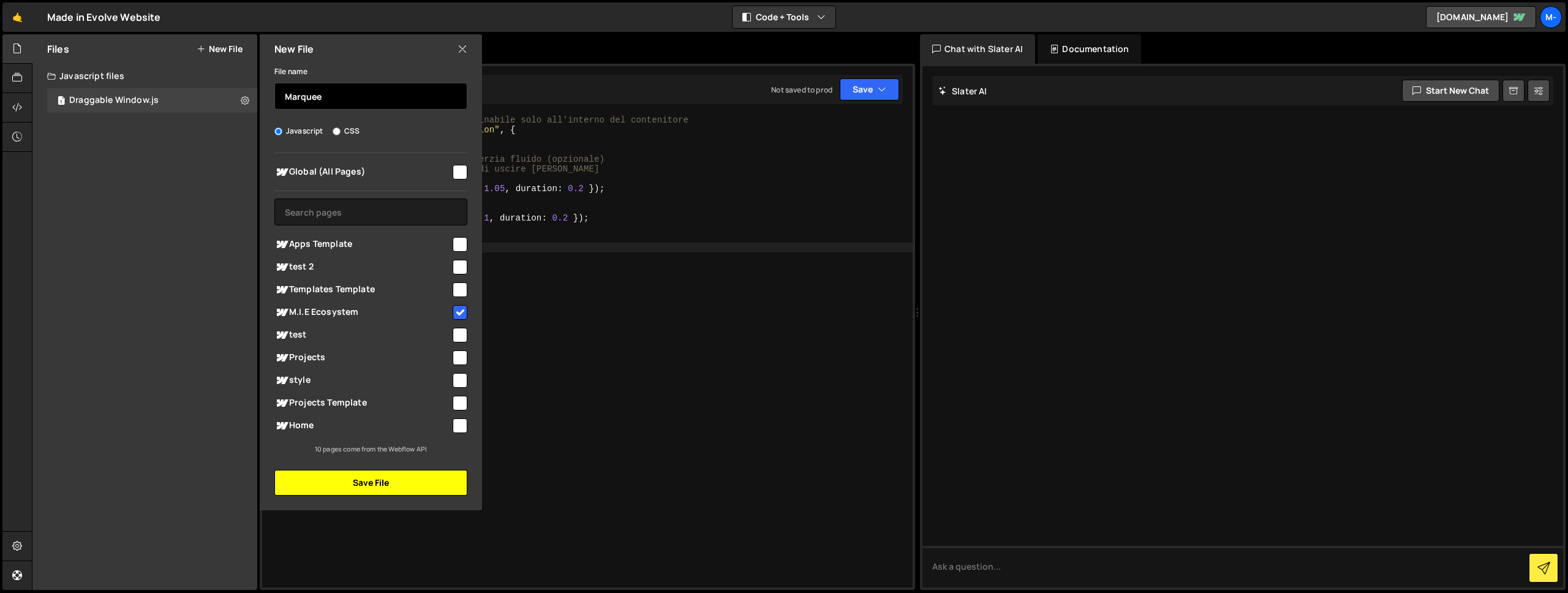
type input "Marquee"
click at [425, 477] on button "Save File" at bounding box center [370, 482] width 193 height 25
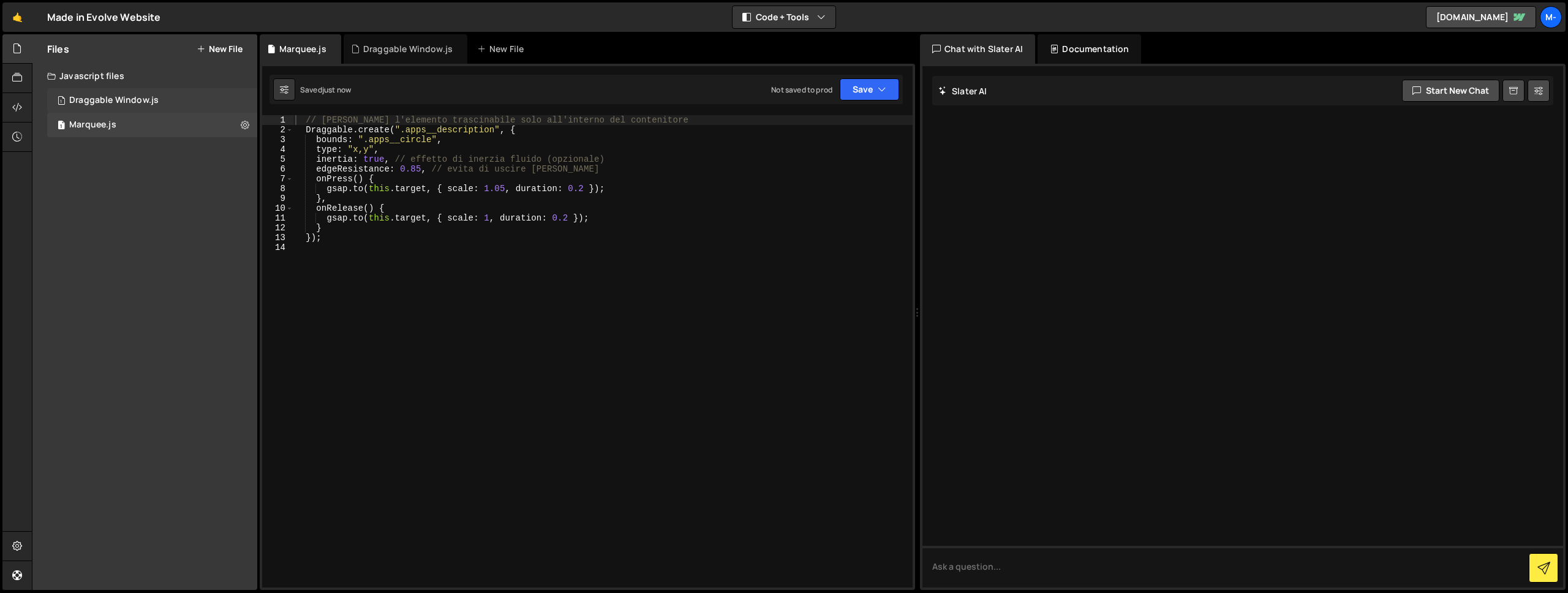
click at [121, 98] on div "Draggable Window.js" at bounding box center [114, 101] width 89 height 11
click at [116, 118] on div "1 Marquee.js 0" at bounding box center [151, 125] width 210 height 25
click at [485, 257] on div "// [PERSON_NAME] l'elemento trascinabile solo all'interno del contenitore Dragg…" at bounding box center [602, 361] width 620 height 492
type textarea "});"
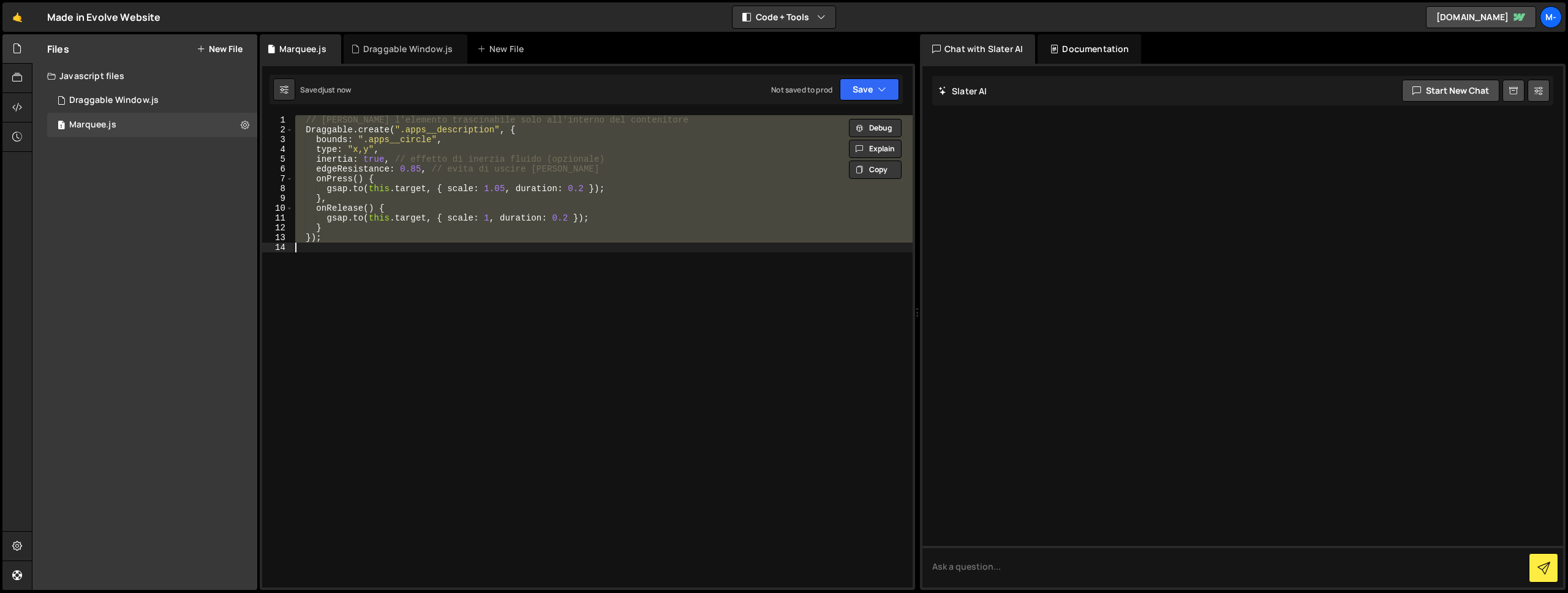
paste textarea
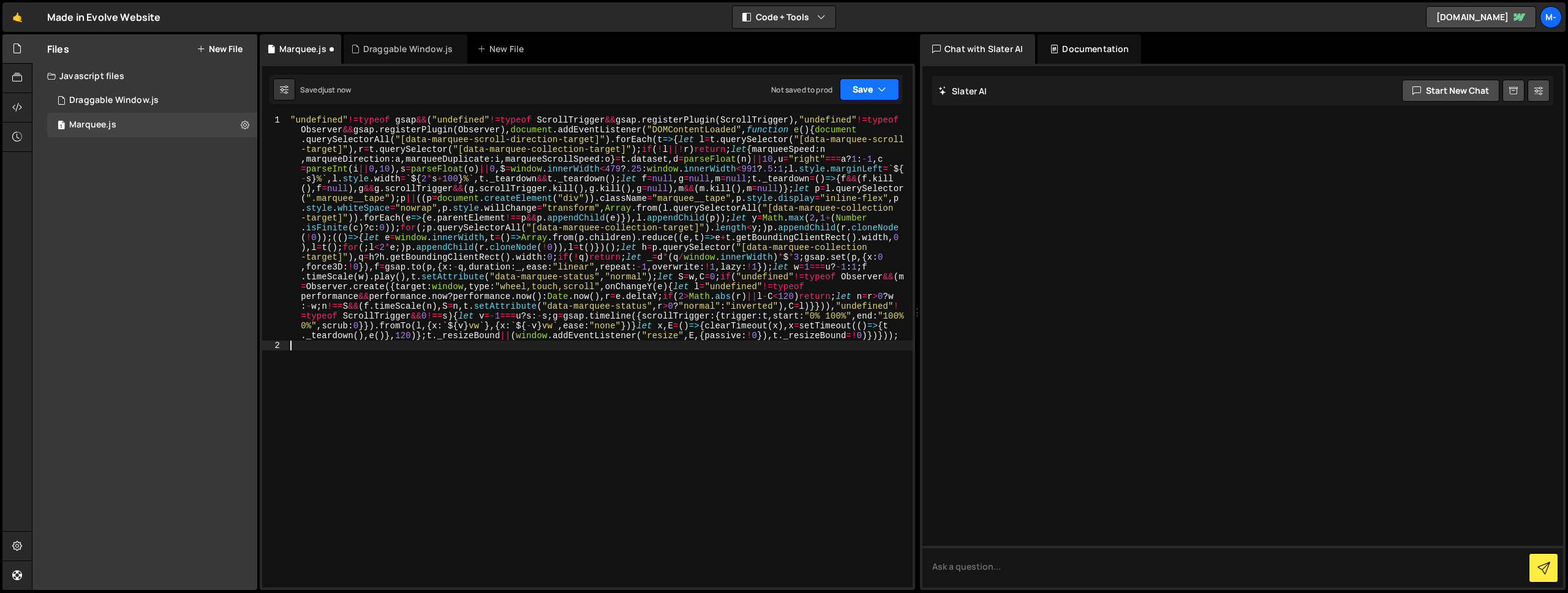
click at [856, 85] on button "Save" at bounding box center [869, 89] width 59 height 22
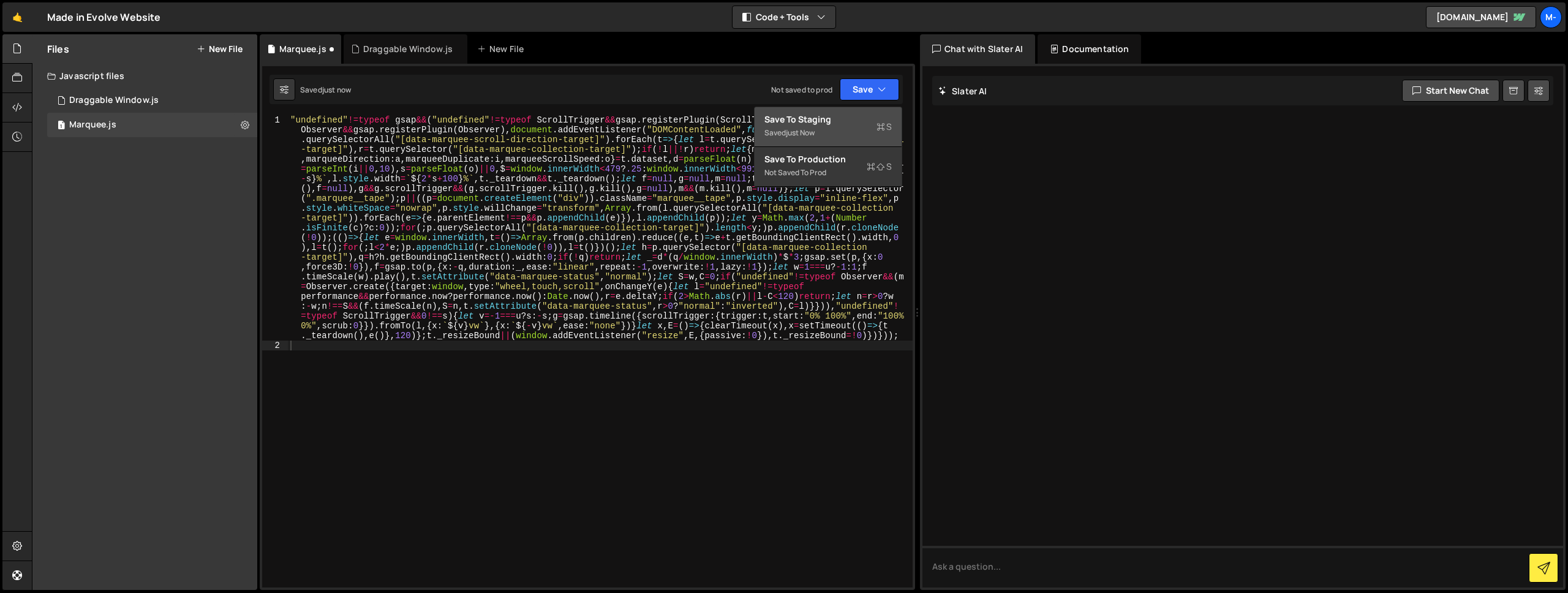
click at [838, 124] on div "Save to Staging S" at bounding box center [828, 119] width 128 height 12
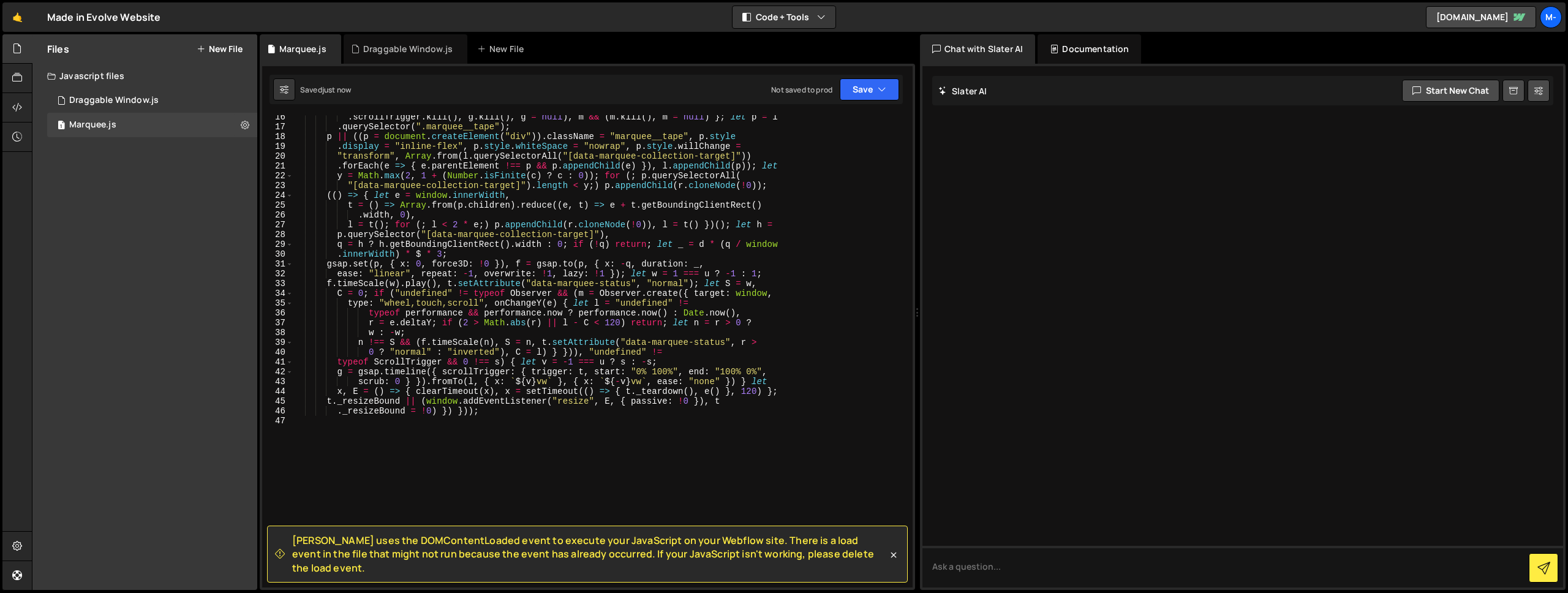
scroll to position [0, 0]
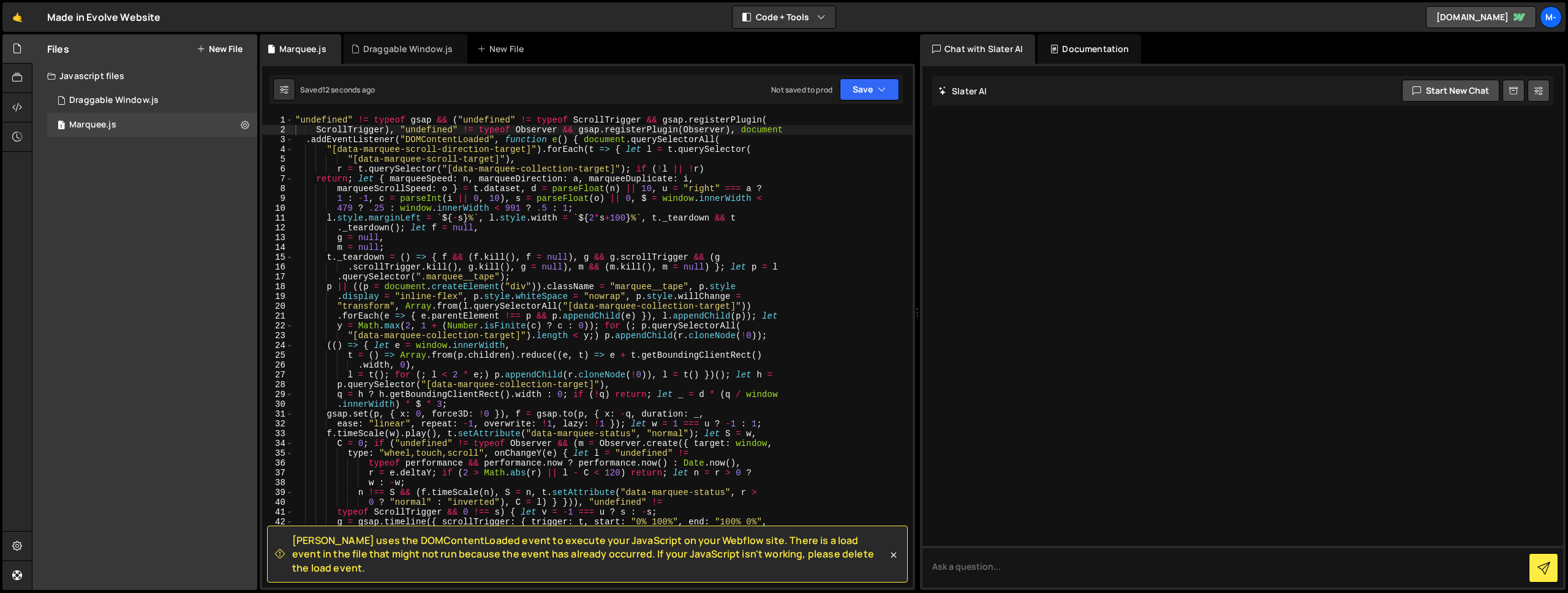
type textarea "m = null;"
click at [696, 243] on div ""undefined" != typeof gsap && ( "undefined" != typeof ScrollTrigger && gsap . r…" at bounding box center [602, 361] width 620 height 492
click at [865, 92] on button "Save" at bounding box center [869, 89] width 59 height 22
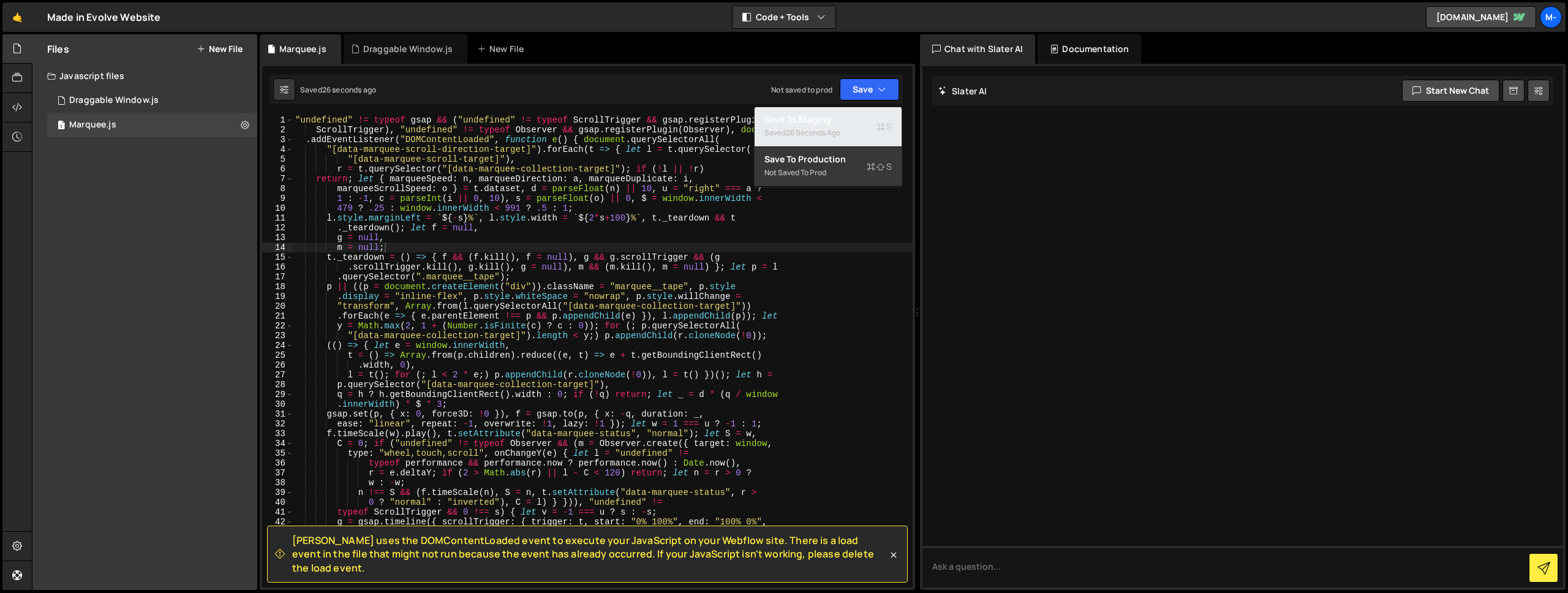
click at [831, 128] on div "26 seconds ago" at bounding box center [813, 133] width 55 height 11
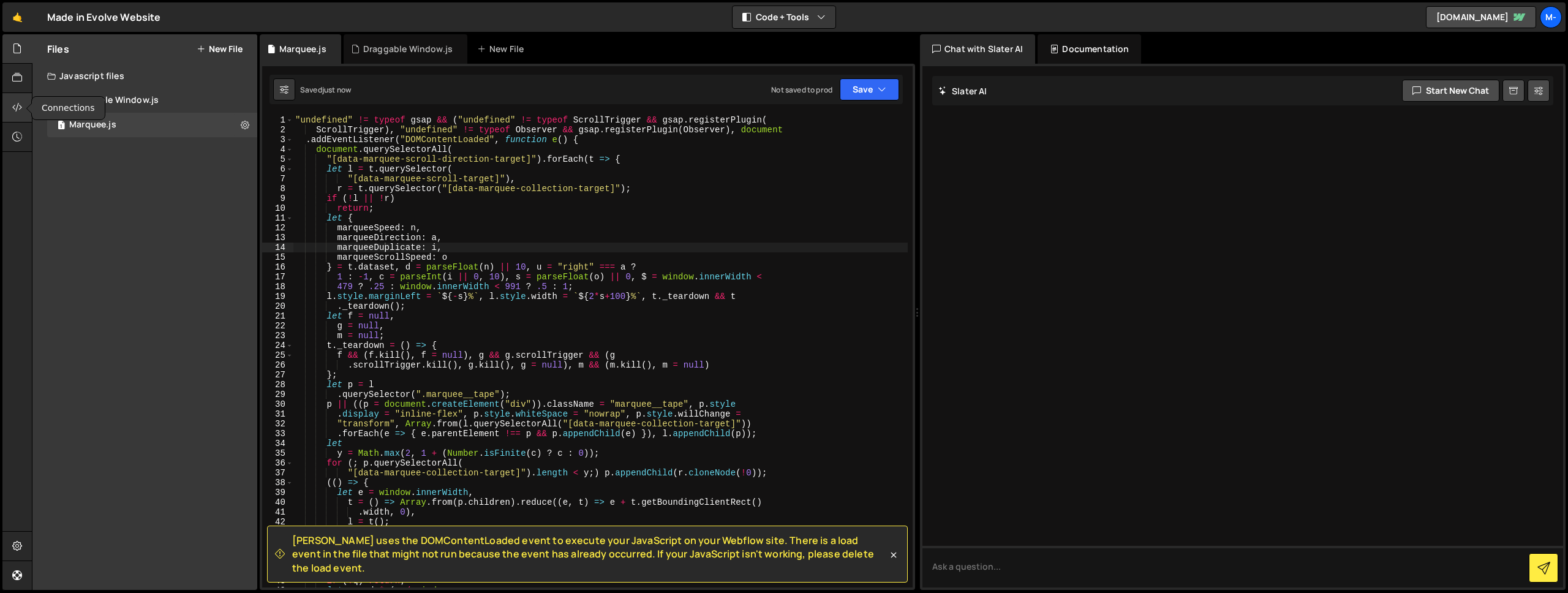
click at [22, 111] on div at bounding box center [17, 108] width 30 height 29
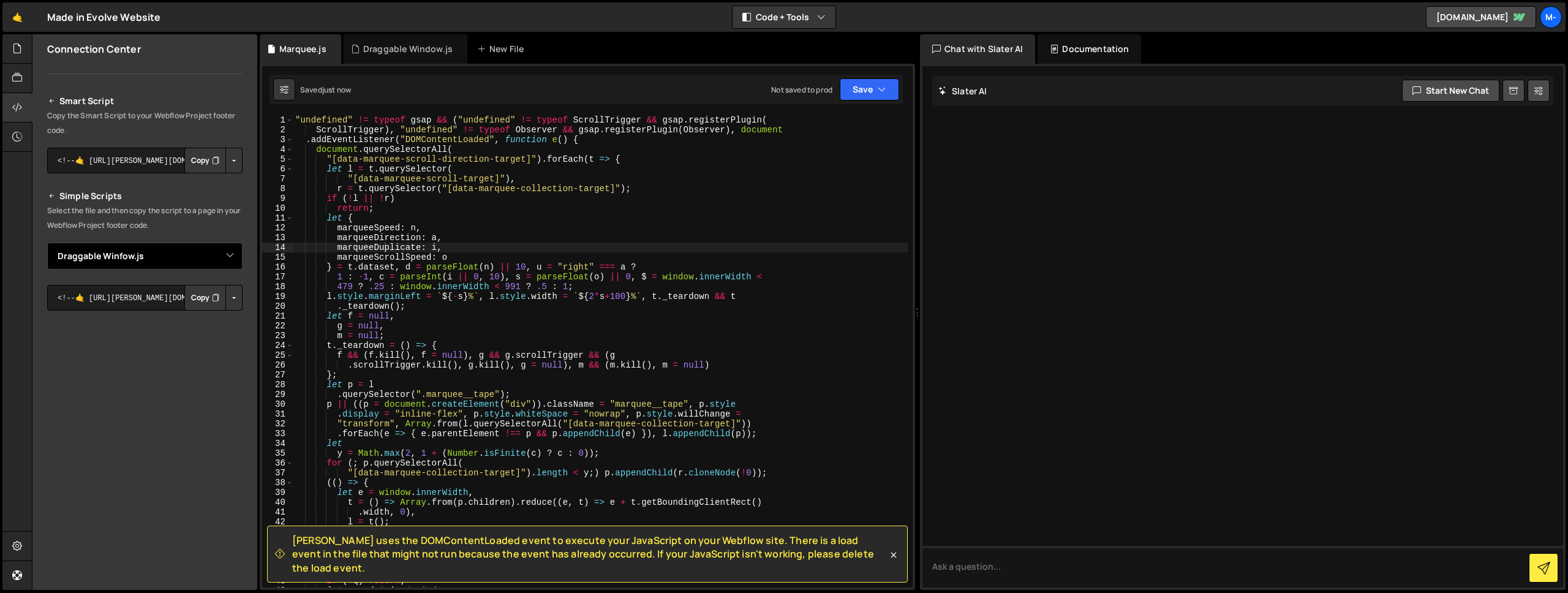
click at [132, 256] on select "Select File Draggable Winfow.js Draggable Window.js Marquee.js" at bounding box center [144, 256] width 195 height 27
select select
click at [47, 270] on select "Select File Draggable Winfow.js Draggable Window.js Marquee.js" at bounding box center [144, 256] width 195 height 27
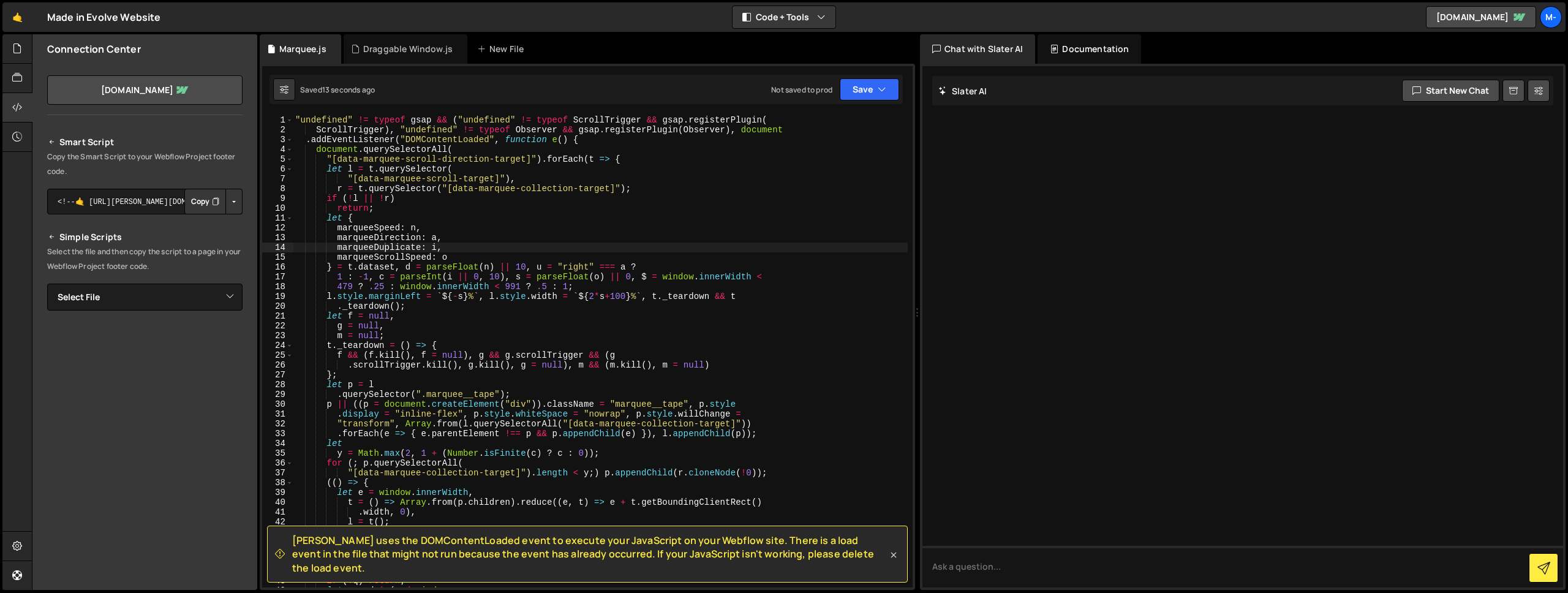
click at [892, 557] on icon at bounding box center [893, 554] width 5 height 5
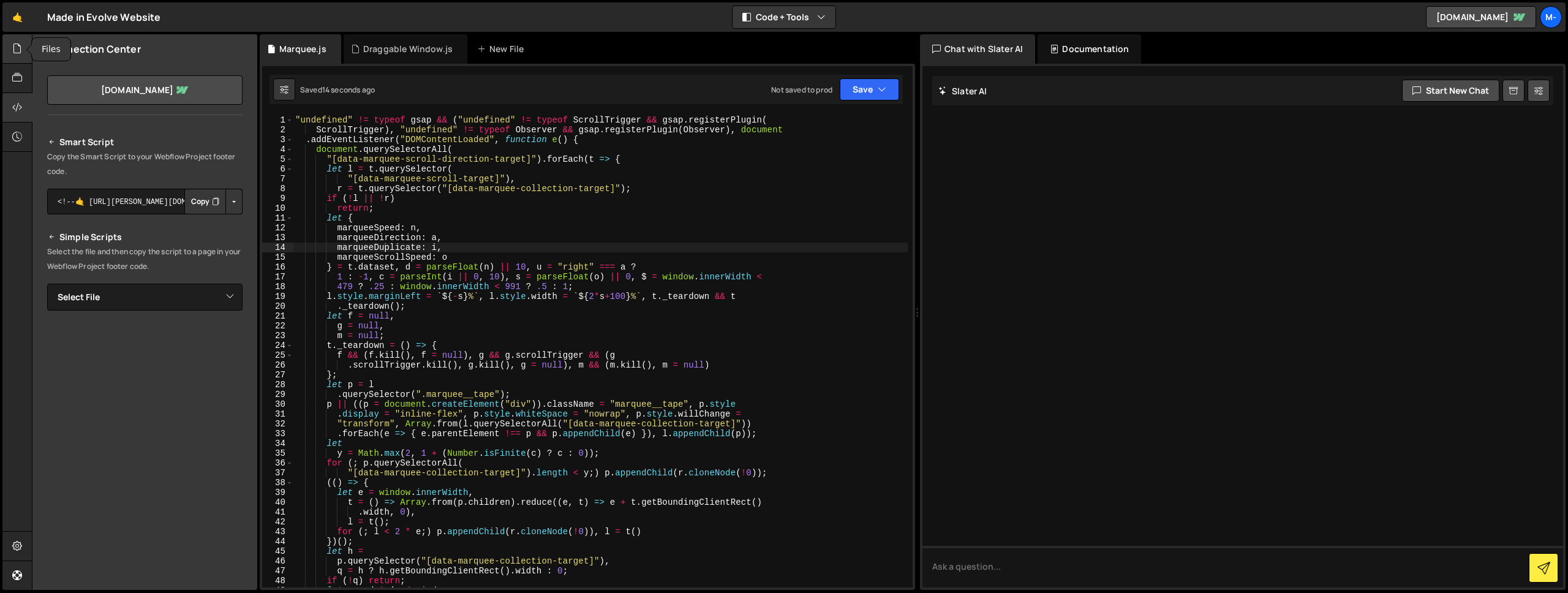
click at [17, 54] on icon at bounding box center [17, 48] width 10 height 14
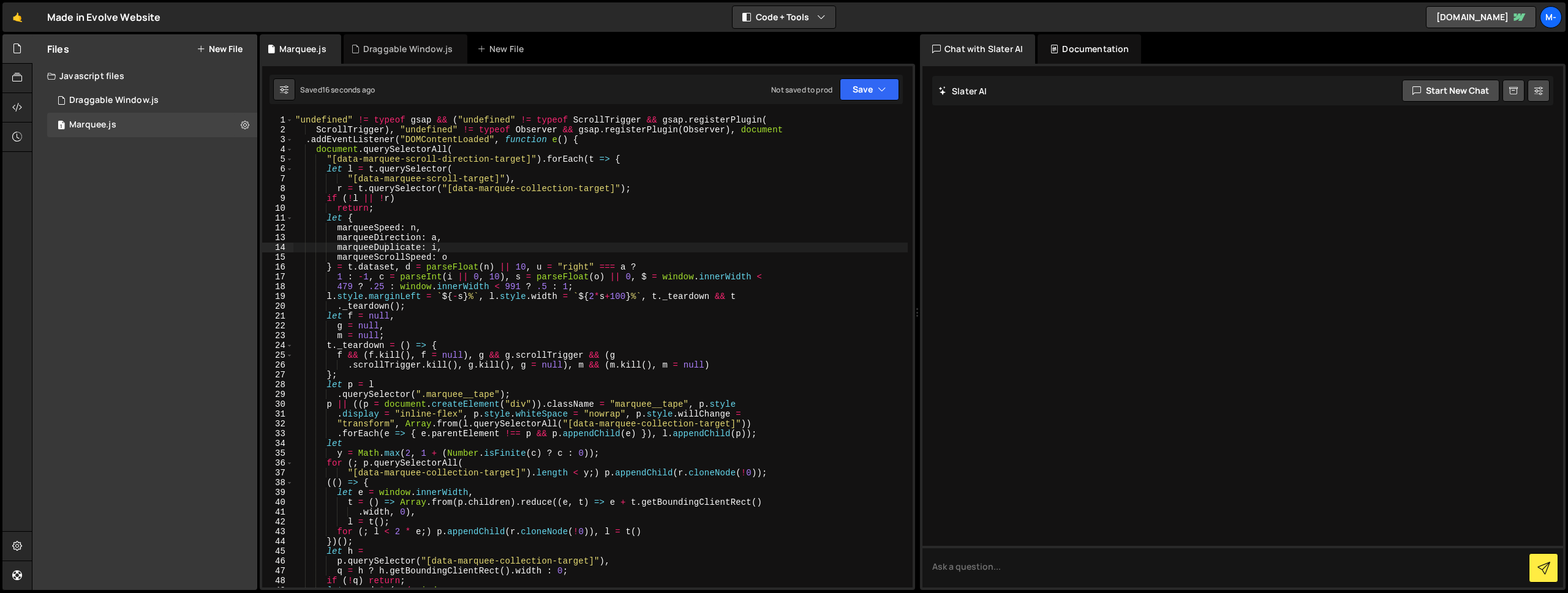
click at [156, 269] on div "Files New File Create your first file Get started by starting a Javascript or C…" at bounding box center [144, 312] width 225 height 555
click at [202, 226] on div "Files New File Create your first file Get started by starting a Javascript or C…" at bounding box center [144, 312] width 225 height 555
click at [77, 76] on div "Javascript files" at bounding box center [144, 76] width 225 height 25
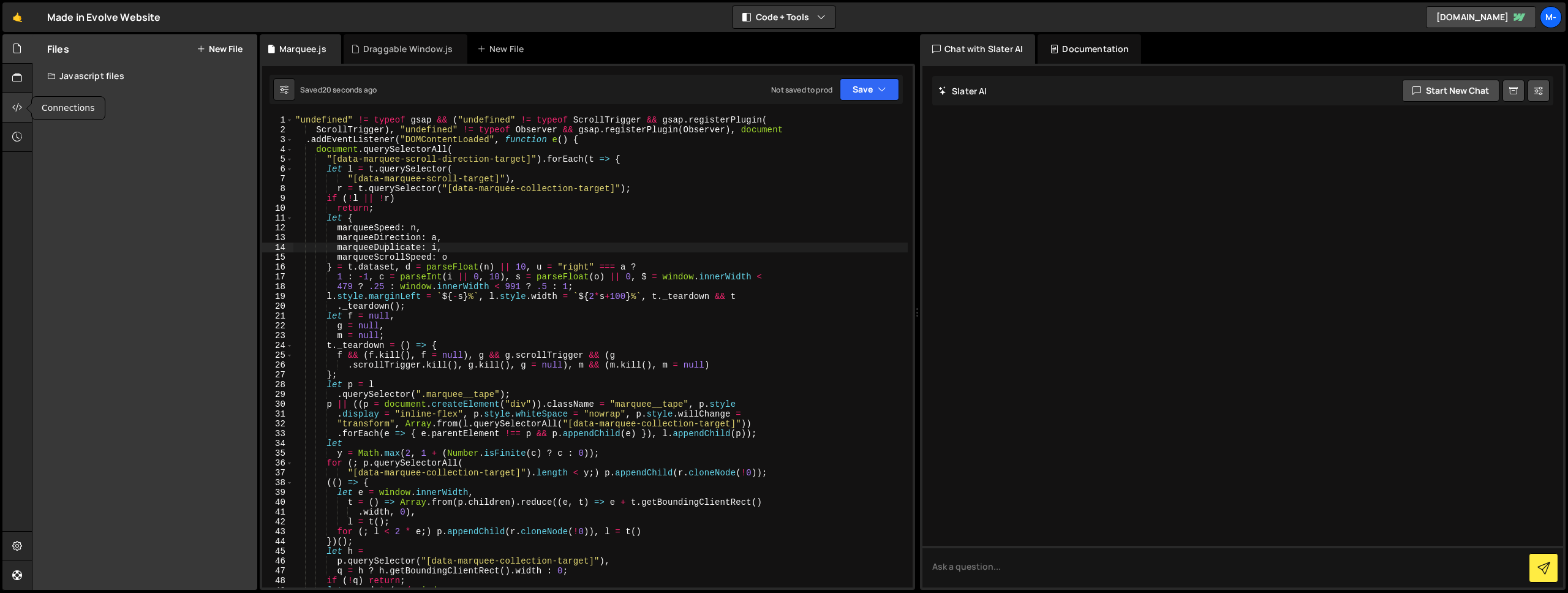
click at [21, 101] on icon at bounding box center [17, 108] width 10 height 14
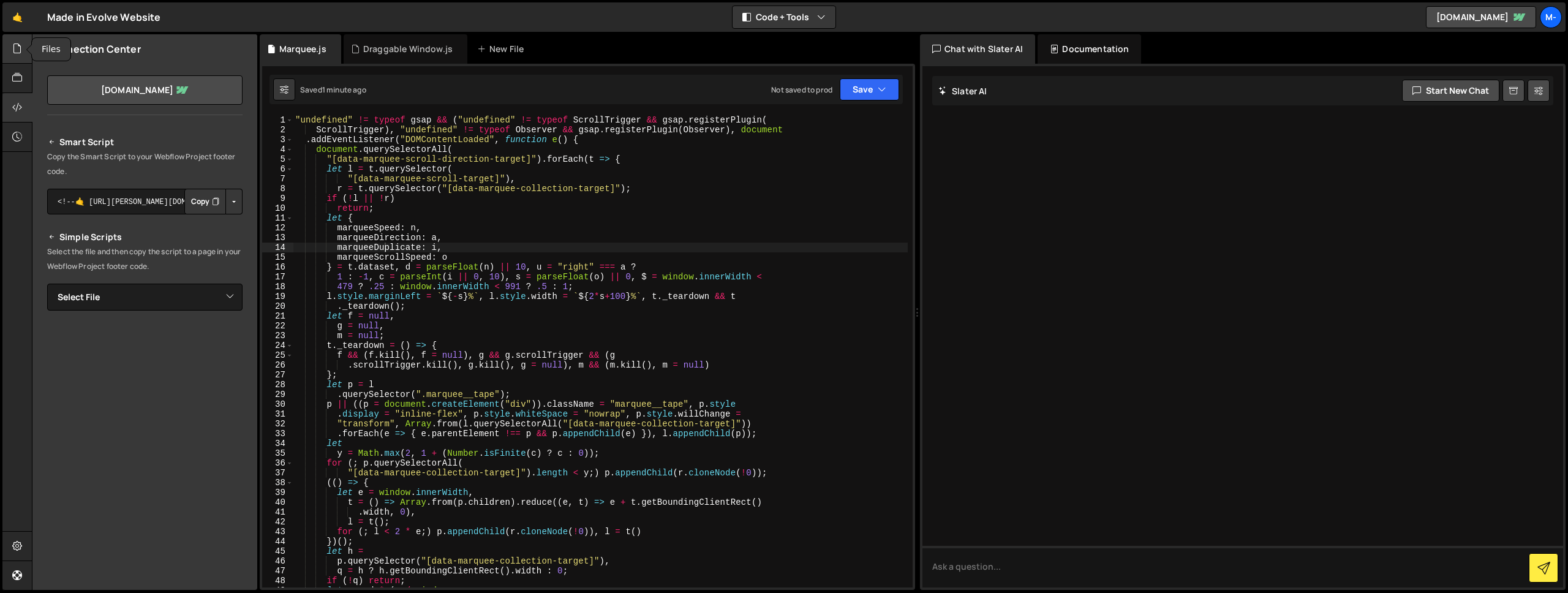
click at [18, 61] on div at bounding box center [17, 49] width 30 height 29
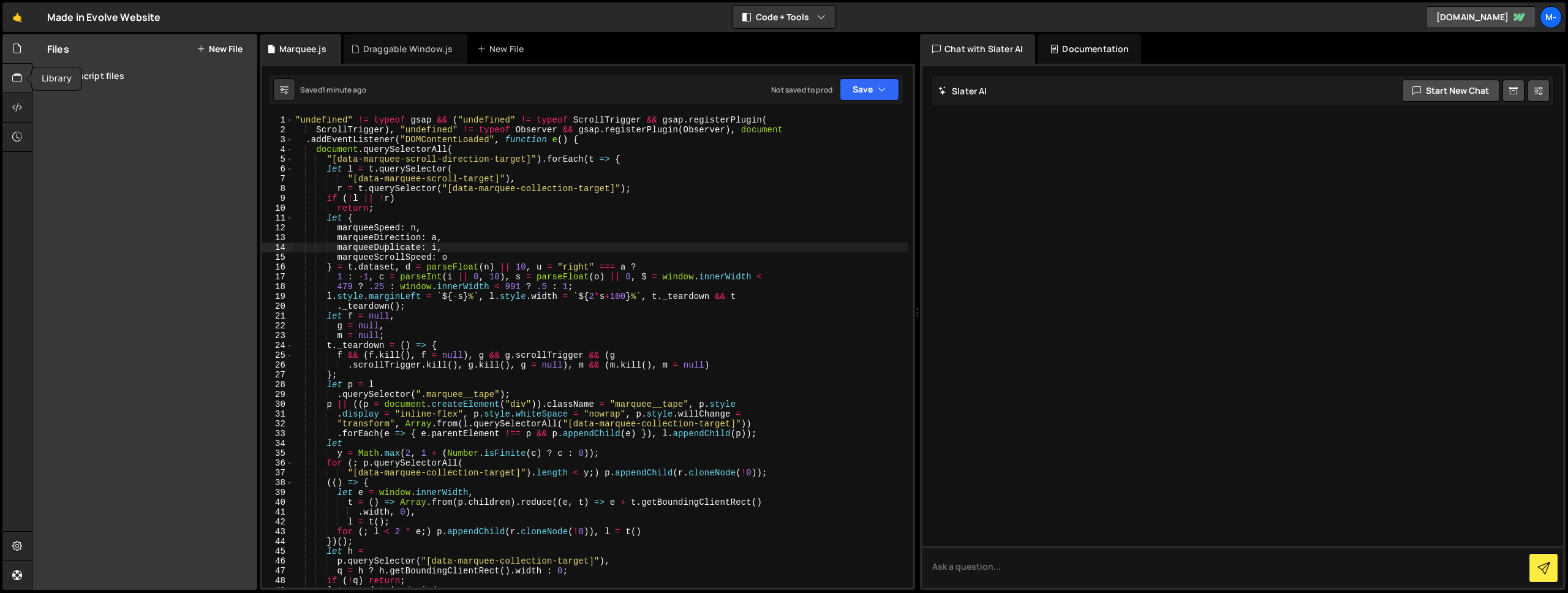
click at [15, 84] on icon at bounding box center [17, 78] width 10 height 14
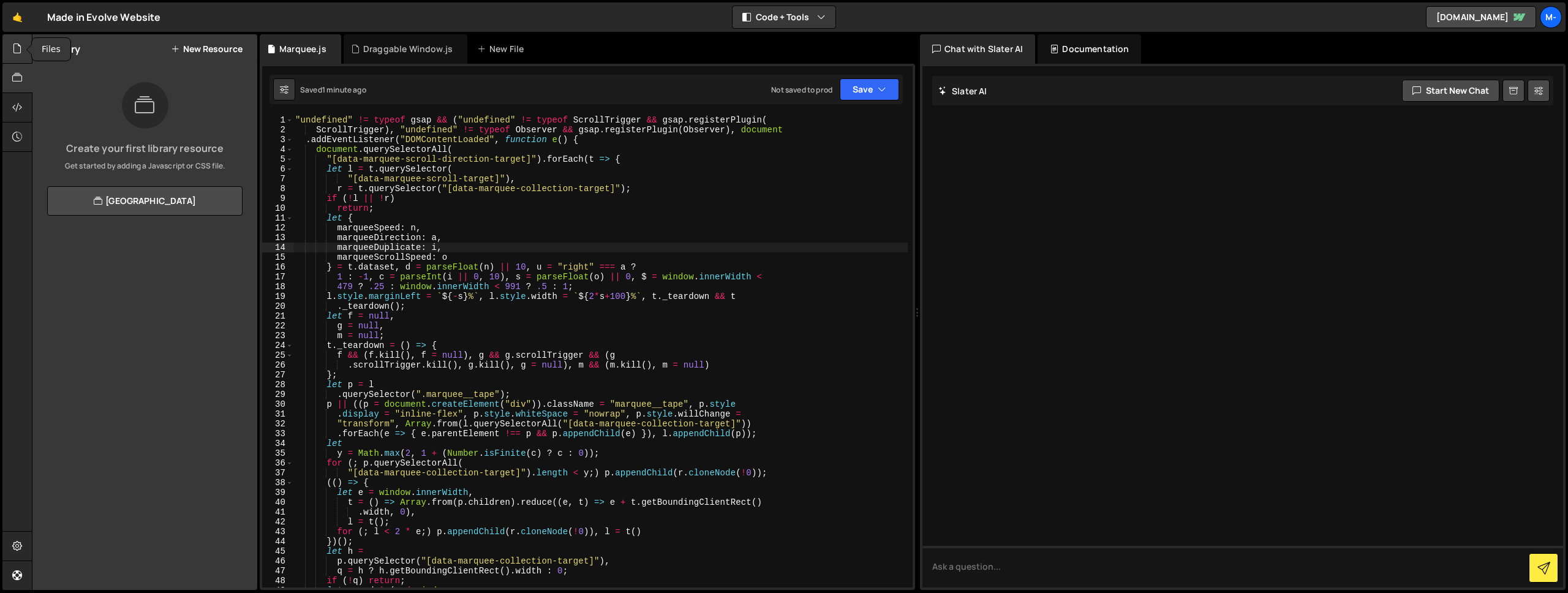
click at [20, 47] on icon at bounding box center [17, 48] width 10 height 14
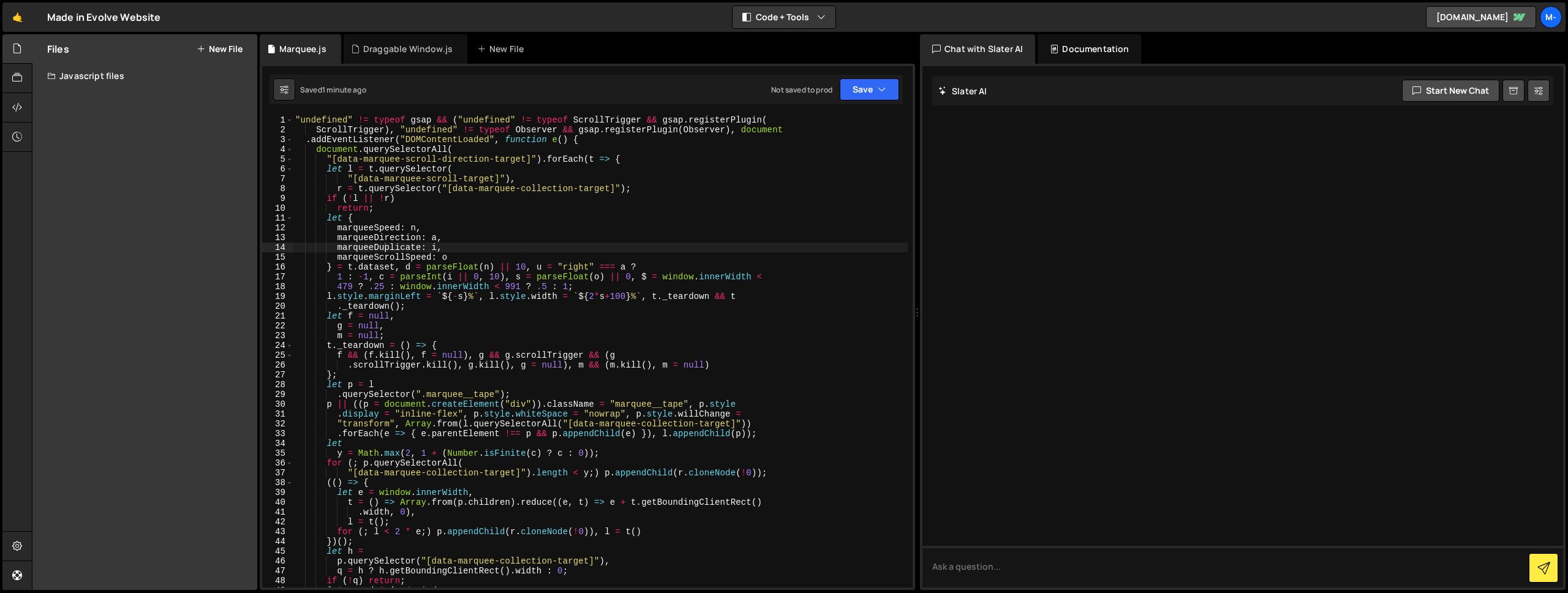
click at [80, 80] on div "Javascript files" at bounding box center [144, 76] width 225 height 25
click at [327, 50] on icon at bounding box center [331, 49] width 8 height 12
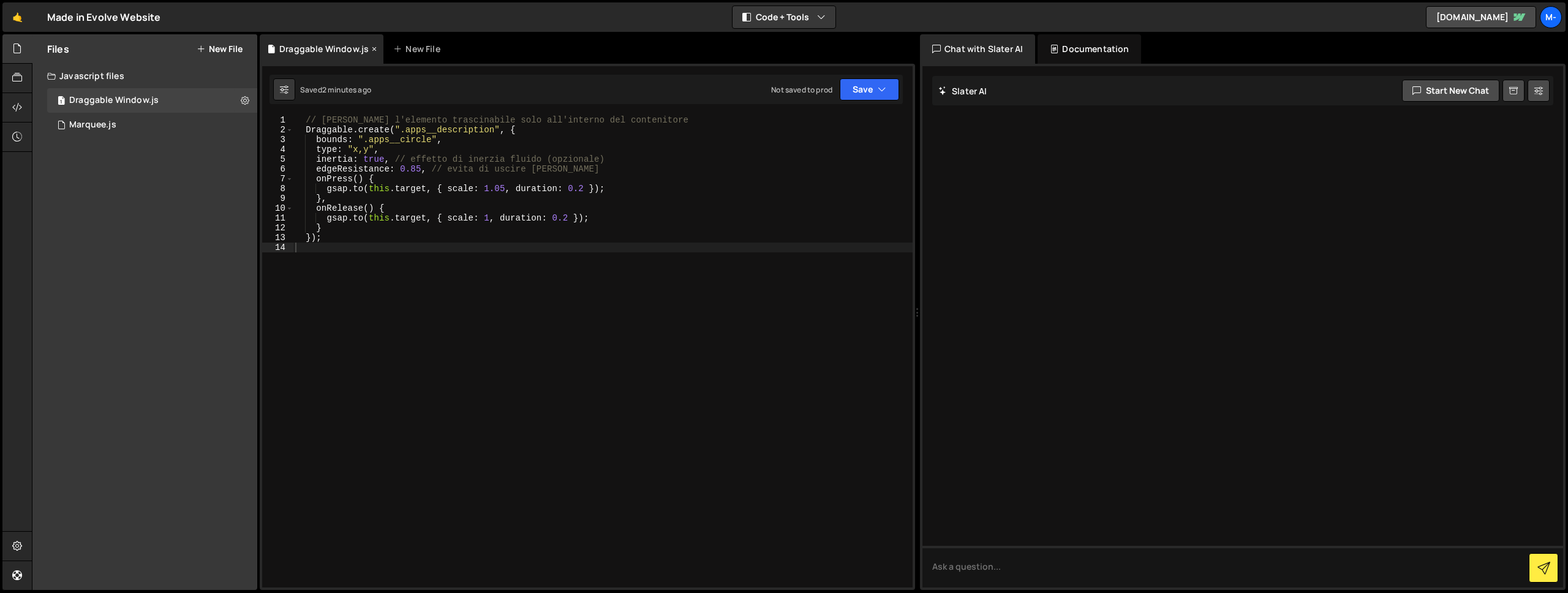
click at [371, 49] on icon at bounding box center [373, 49] width 8 height 12
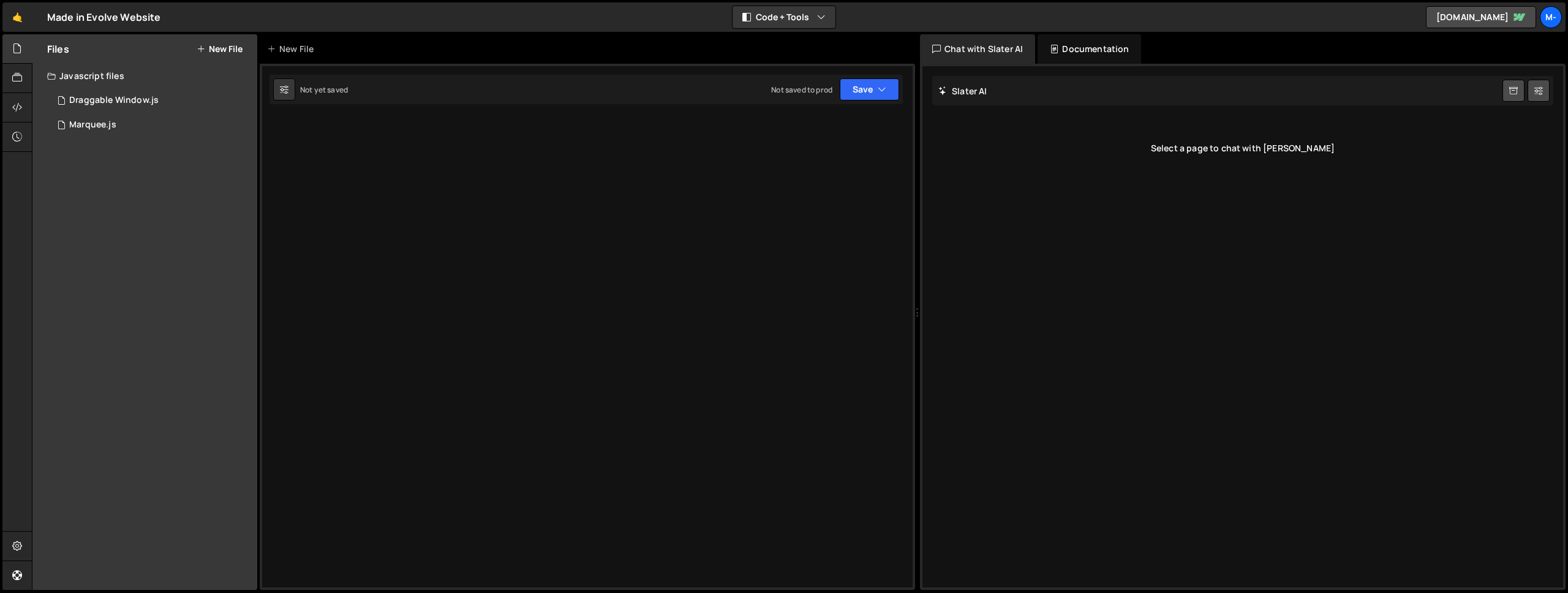
click at [1031, 257] on div "[PERSON_NAME] Start new chat Select a page to chat with [PERSON_NAME]" at bounding box center [1242, 326] width 641 height 521
click at [1112, 46] on div "Documentation" at bounding box center [1089, 49] width 104 height 29
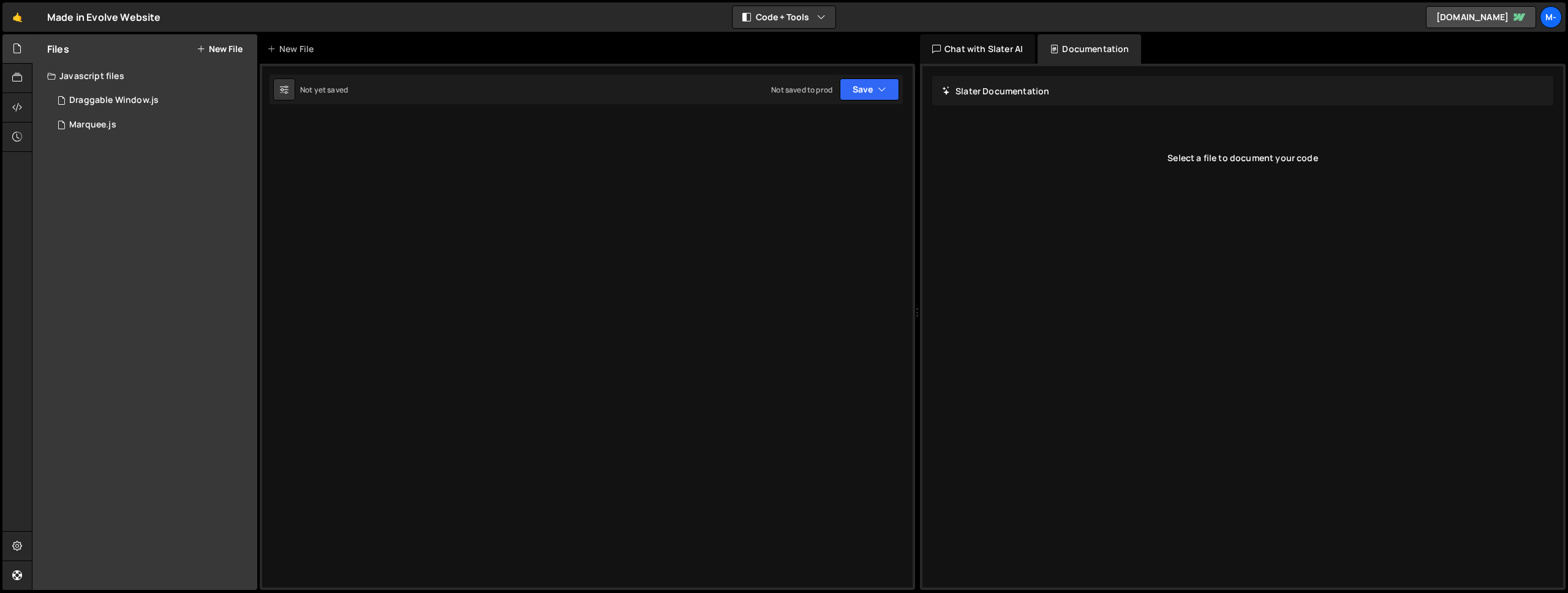
click at [985, 43] on div "Chat with Slater AI" at bounding box center [977, 49] width 115 height 29
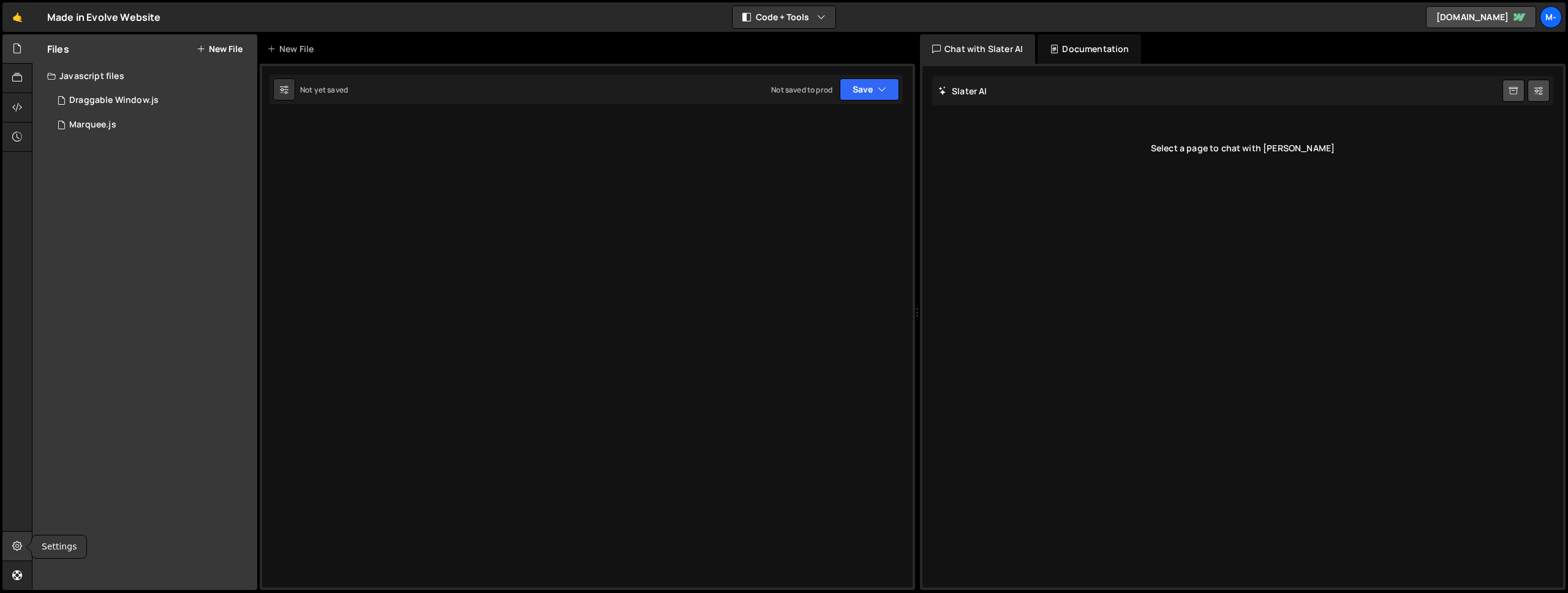
click at [25, 541] on div at bounding box center [17, 546] width 30 height 29
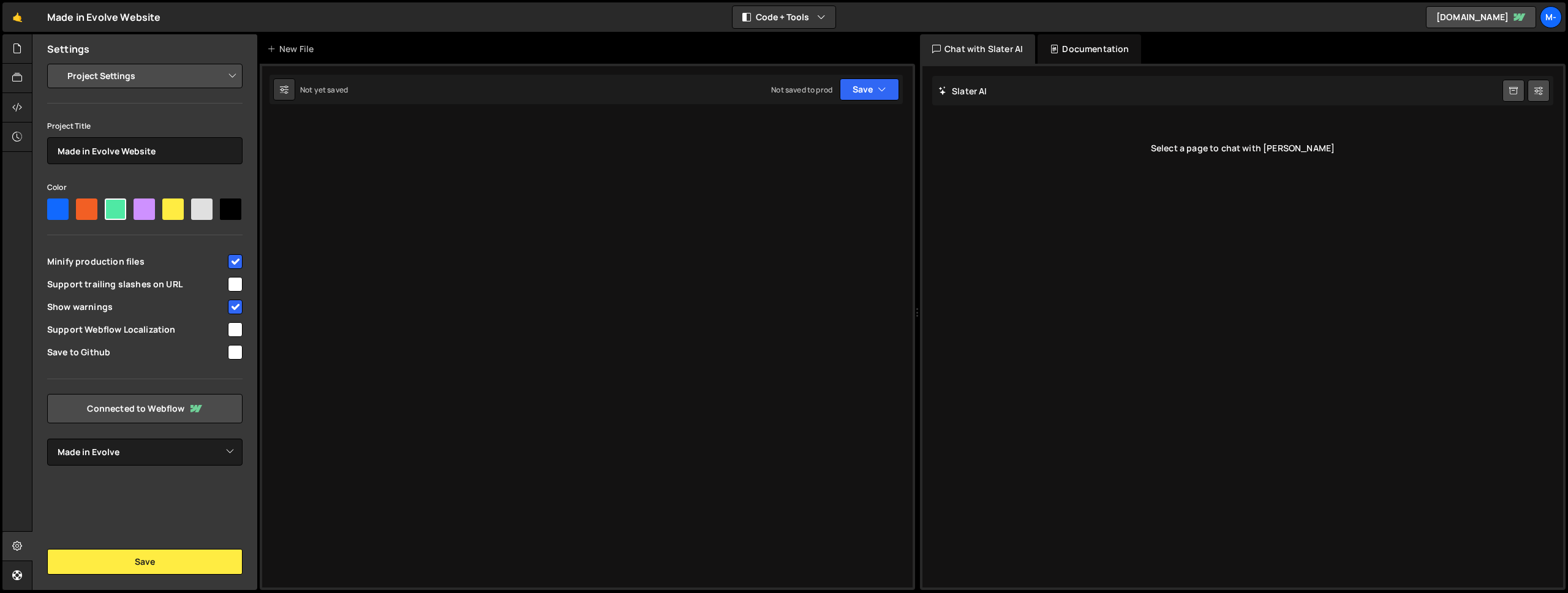
click at [454, 276] on div "Type cmd + s to save your Javascript file. XXXXXXXXXXXXXXXXXXXXXXXXXXXXXXXXXXXX…" at bounding box center [587, 326] width 655 height 526
click at [18, 107] on icon at bounding box center [17, 108] width 10 height 14
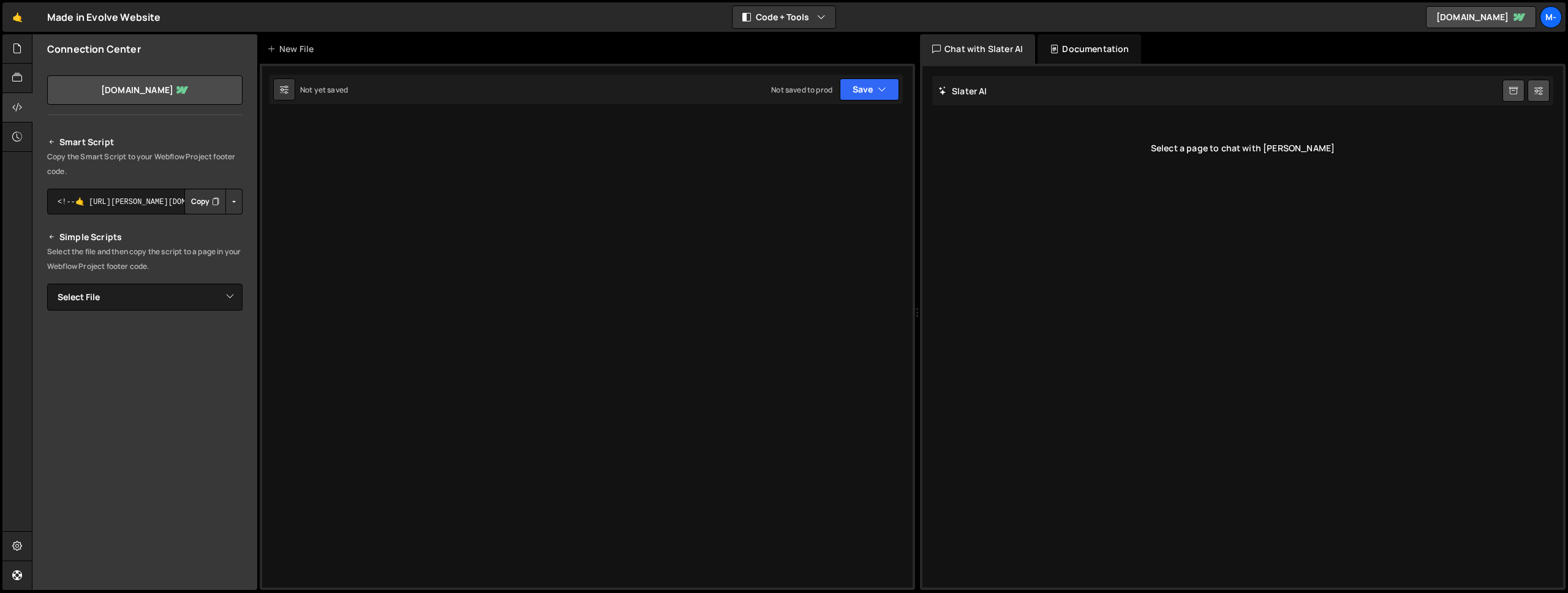
scroll to position [0, 0]
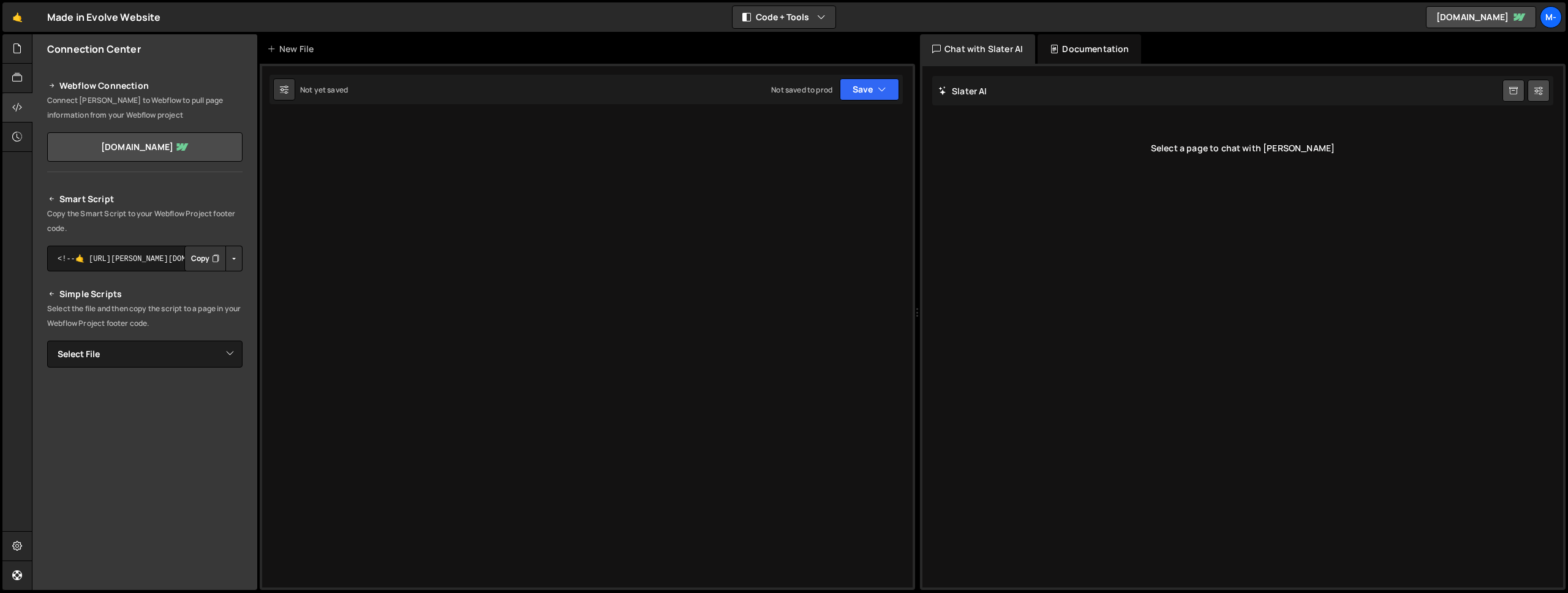
click at [193, 258] on button "Copy" at bounding box center [205, 258] width 41 height 25
